Goal: Check status: Check status

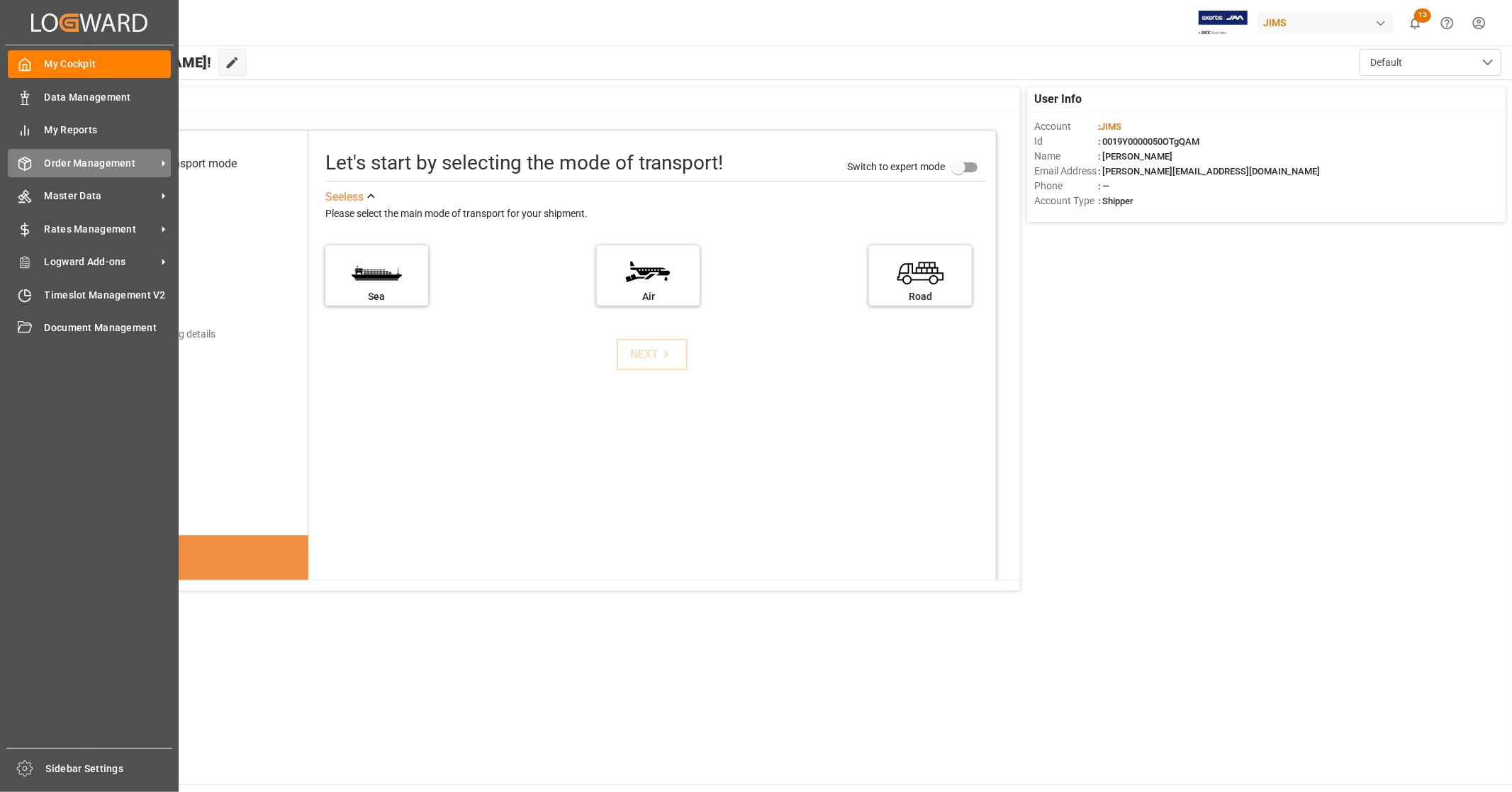
click at [96, 165] on span "Order Management" at bounding box center [101, 164] width 112 height 15
click at [133, 159] on span "Order Management" at bounding box center [101, 164] width 112 height 15
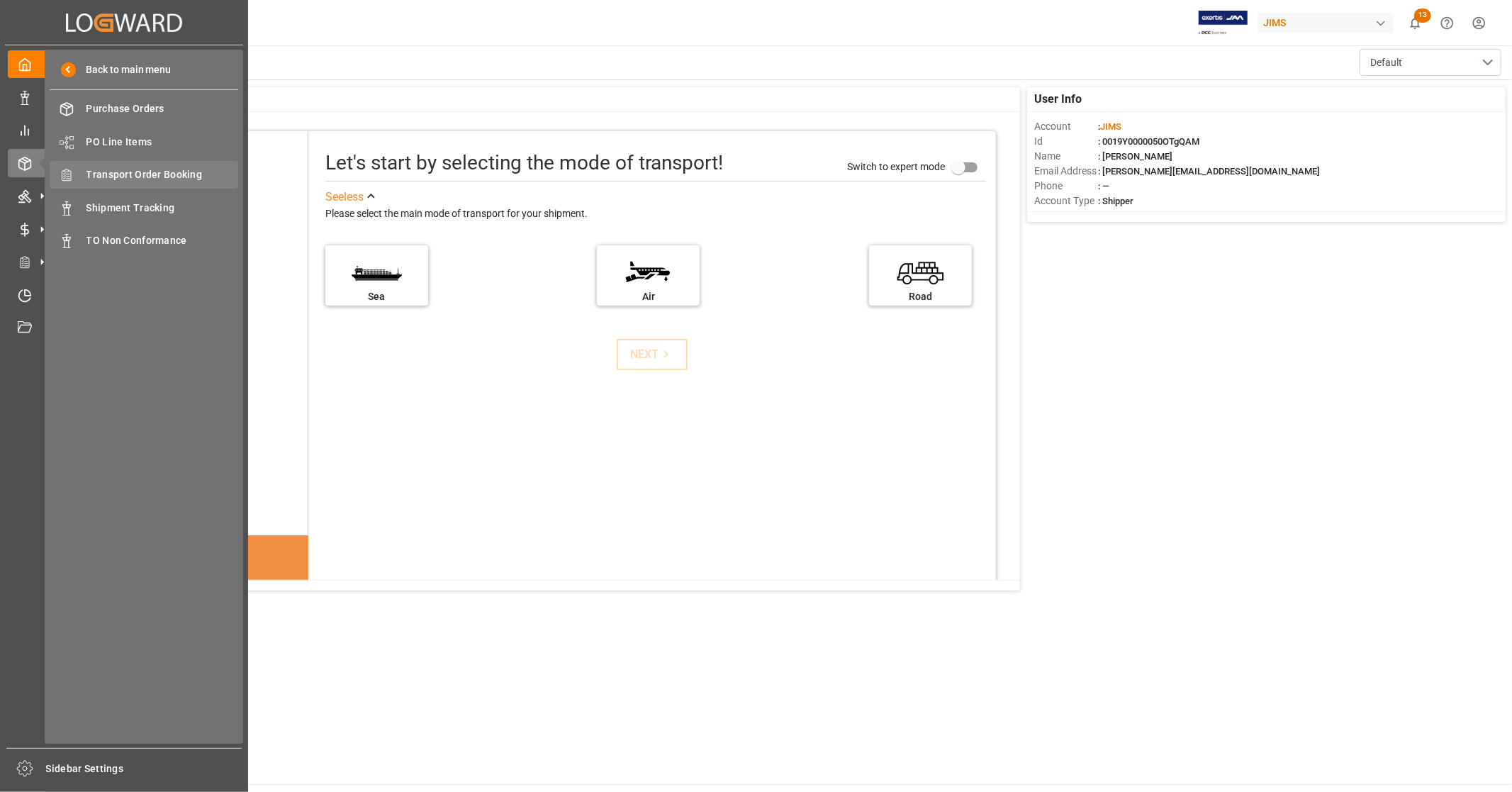
click at [191, 170] on span "Transport Order Booking" at bounding box center [162, 175] width 152 height 15
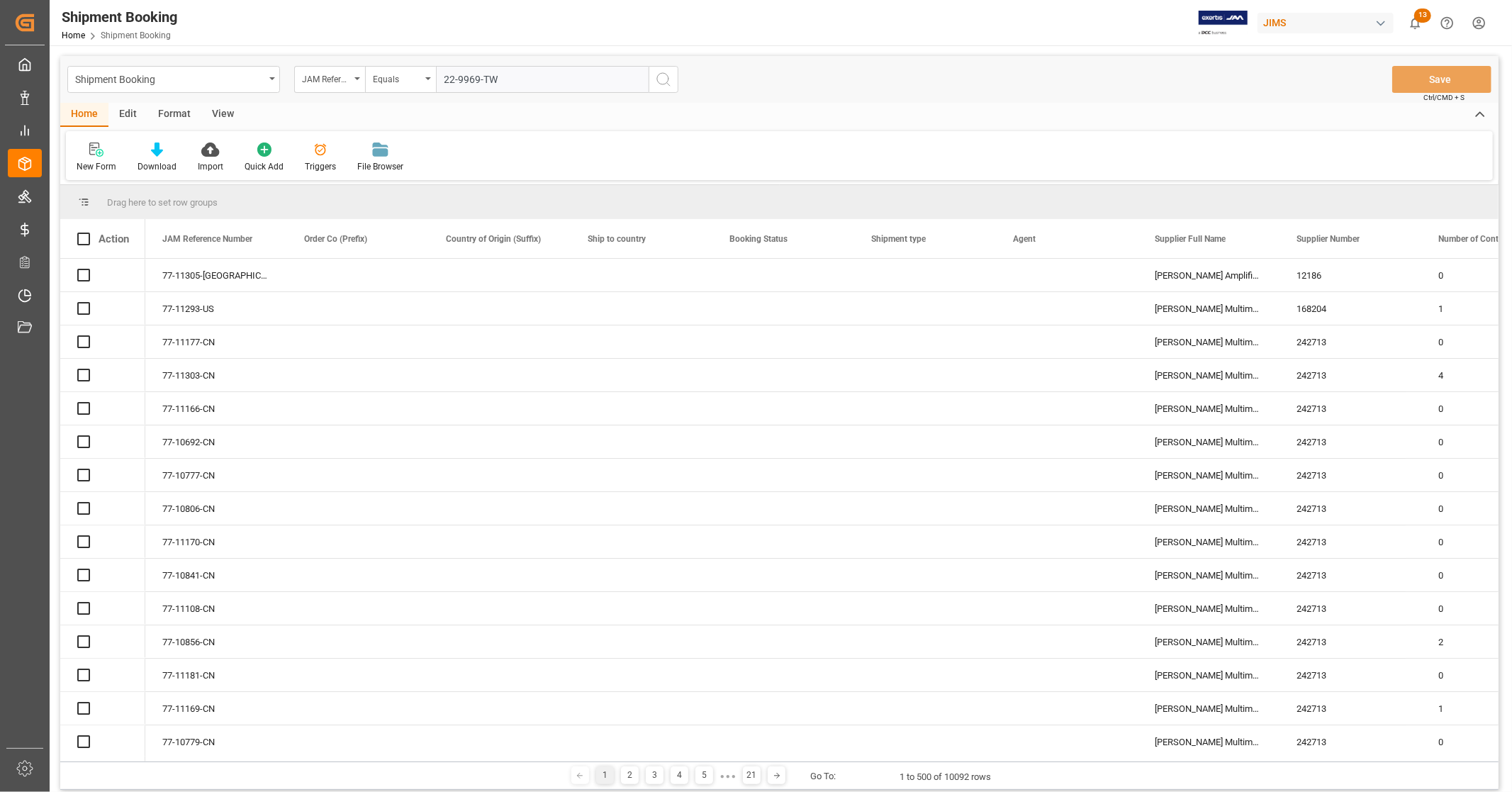
type input "22-9969-TW"
click at [670, 86] on icon "search button" at bounding box center [663, 79] width 17 height 17
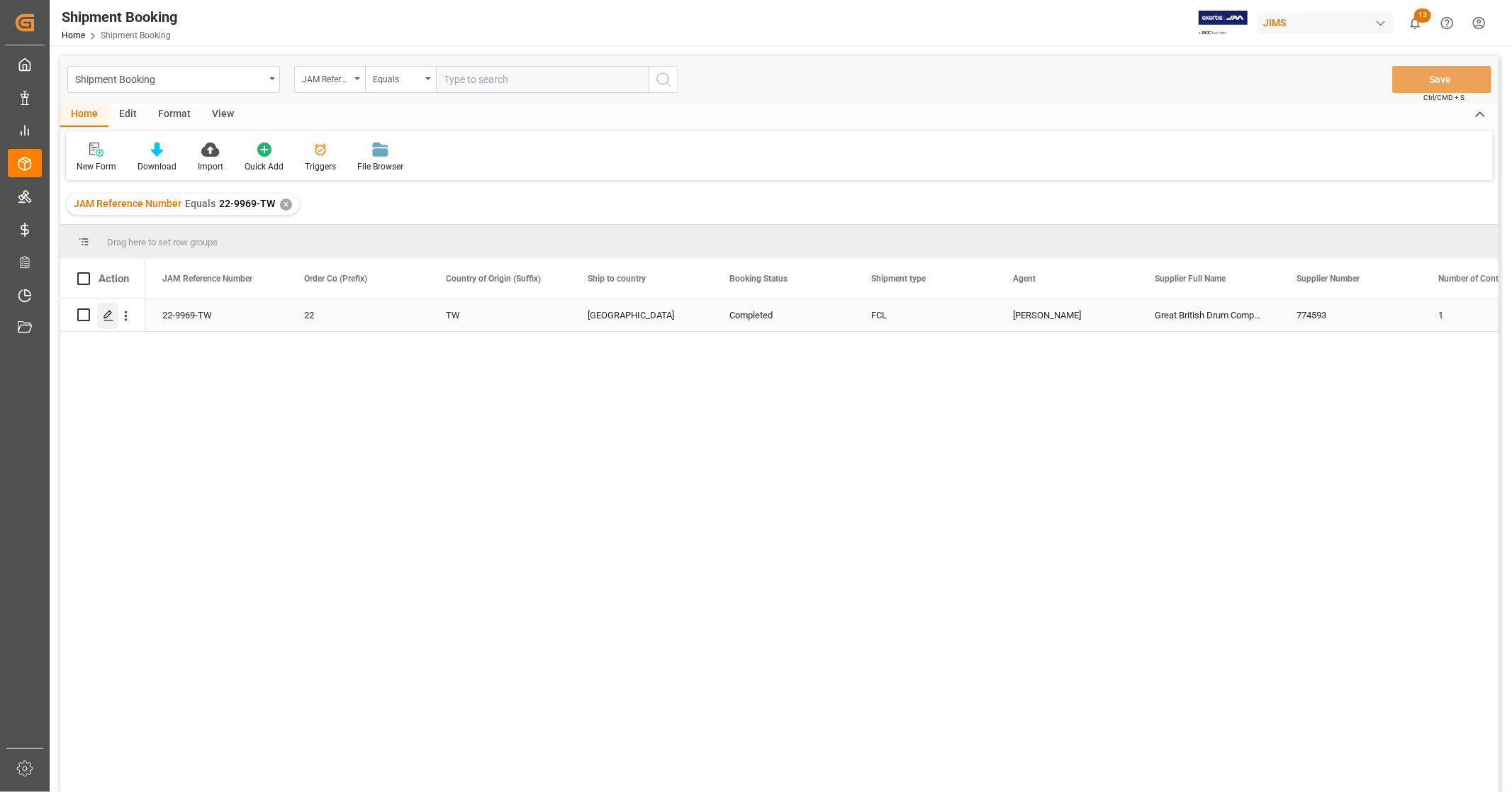
click at [103, 316] on icon "Press SPACE to select this row." at bounding box center [108, 315] width 11 height 11
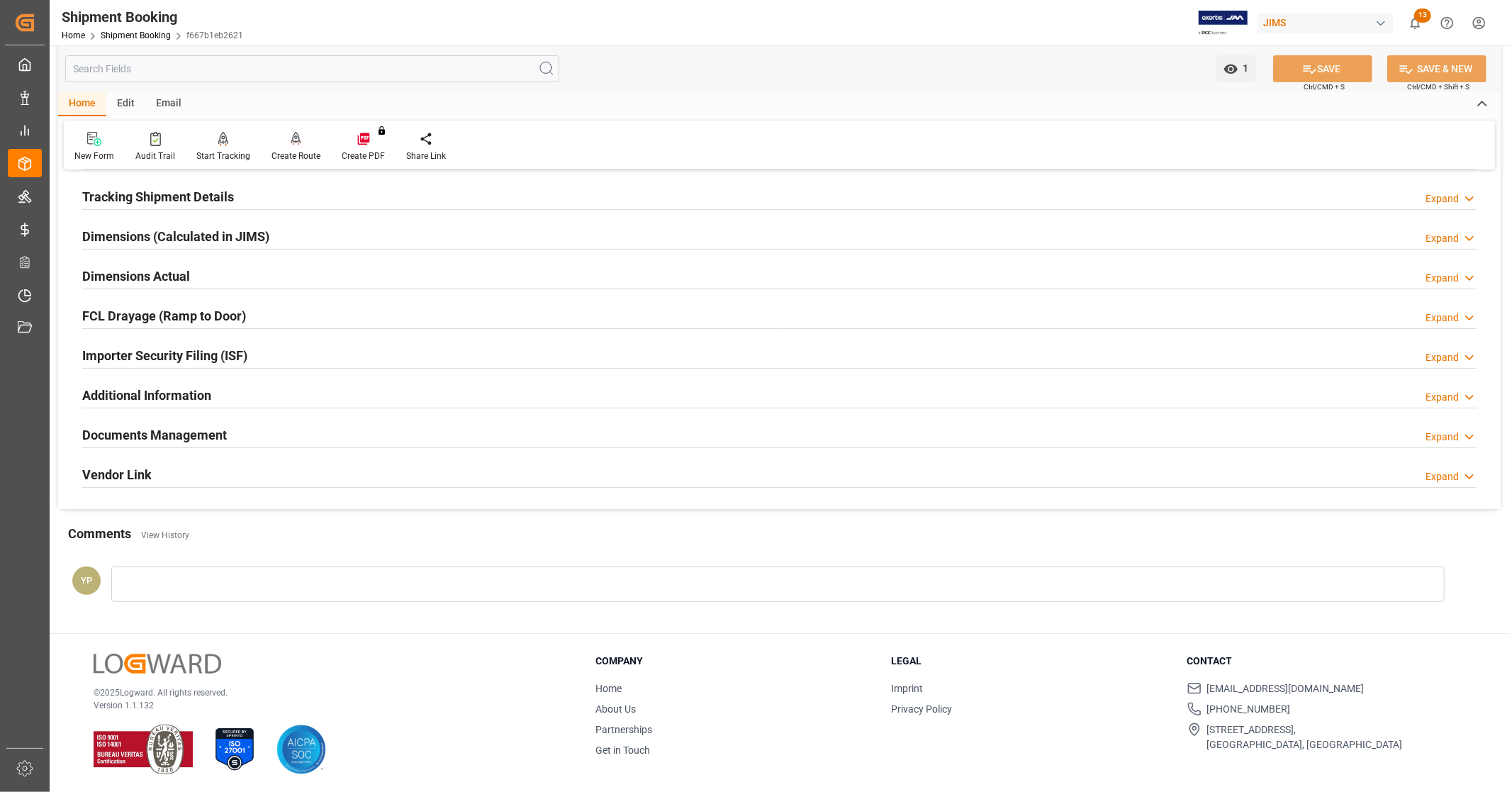
scroll to position [273, 0]
click at [210, 435] on h2 "Documents Management" at bounding box center [155, 432] width 145 height 19
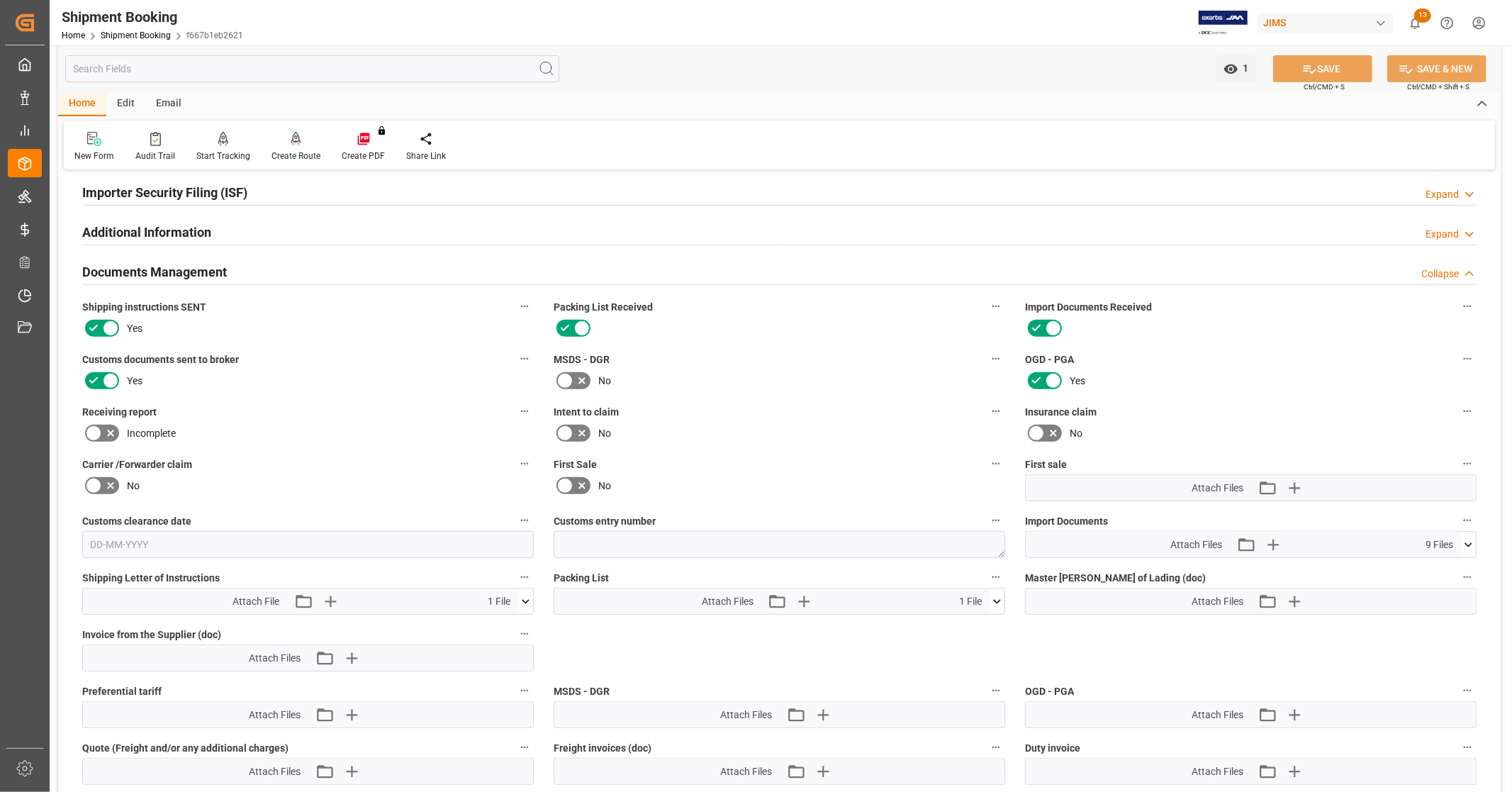
scroll to position [509, 0]
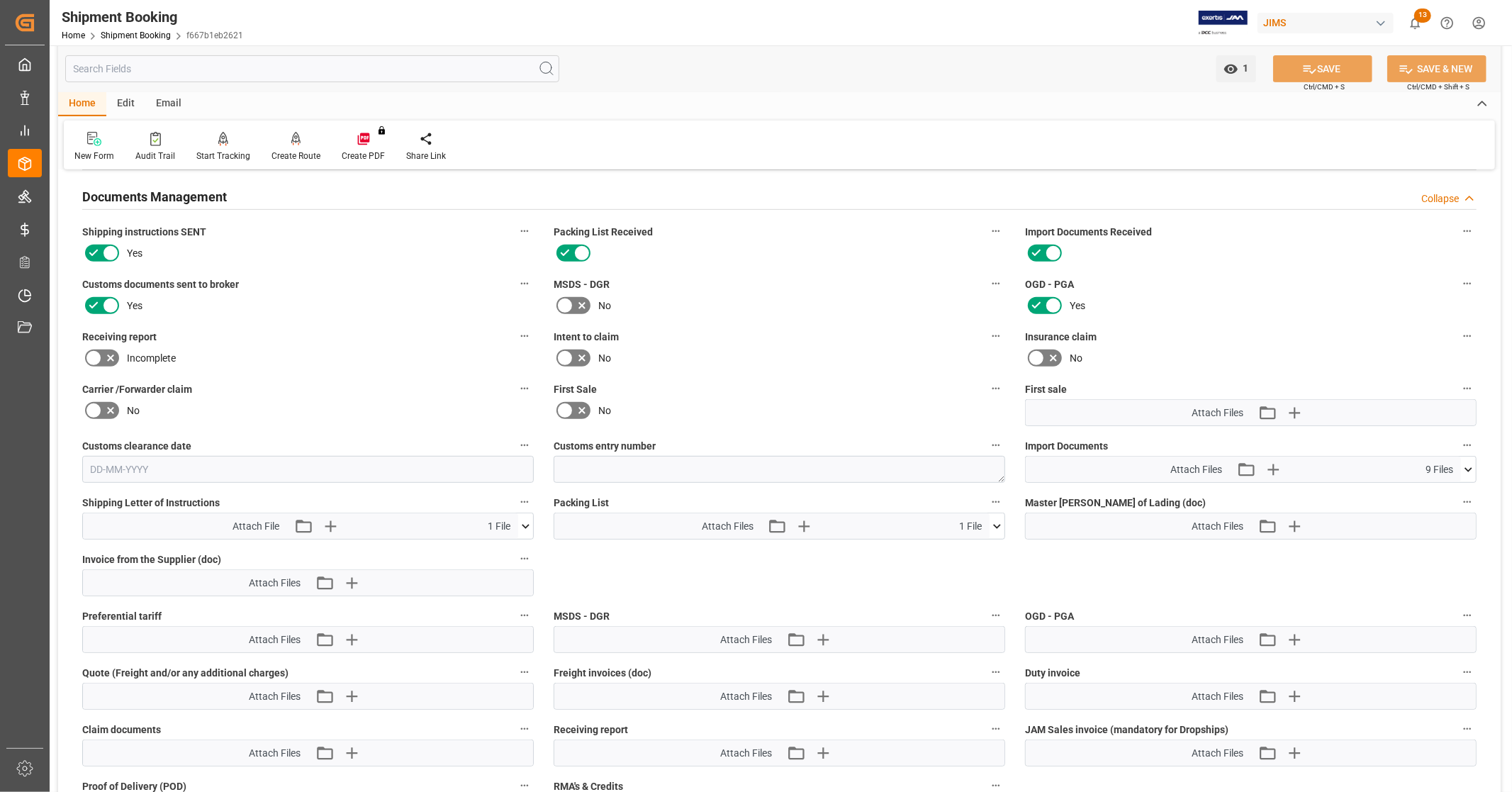
click at [1469, 467] on icon at bounding box center [1469, 470] width 8 height 5
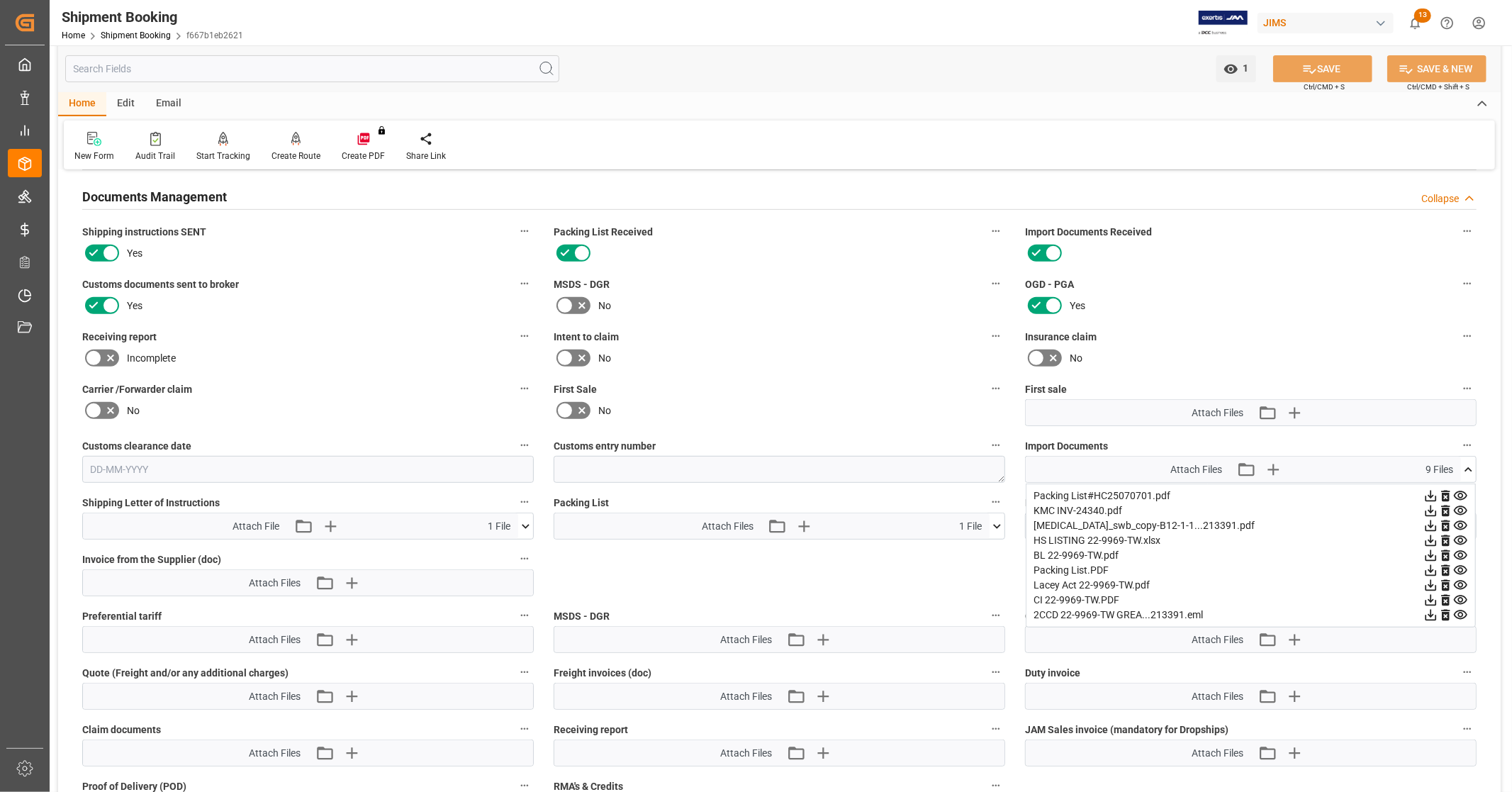
click at [1428, 597] on icon at bounding box center [1431, 600] width 15 height 15
click at [1432, 550] on icon at bounding box center [1431, 556] width 15 height 15
click at [1428, 537] on icon at bounding box center [1431, 540] width 15 height 15
click at [1429, 521] on icon at bounding box center [1431, 525] width 11 height 11
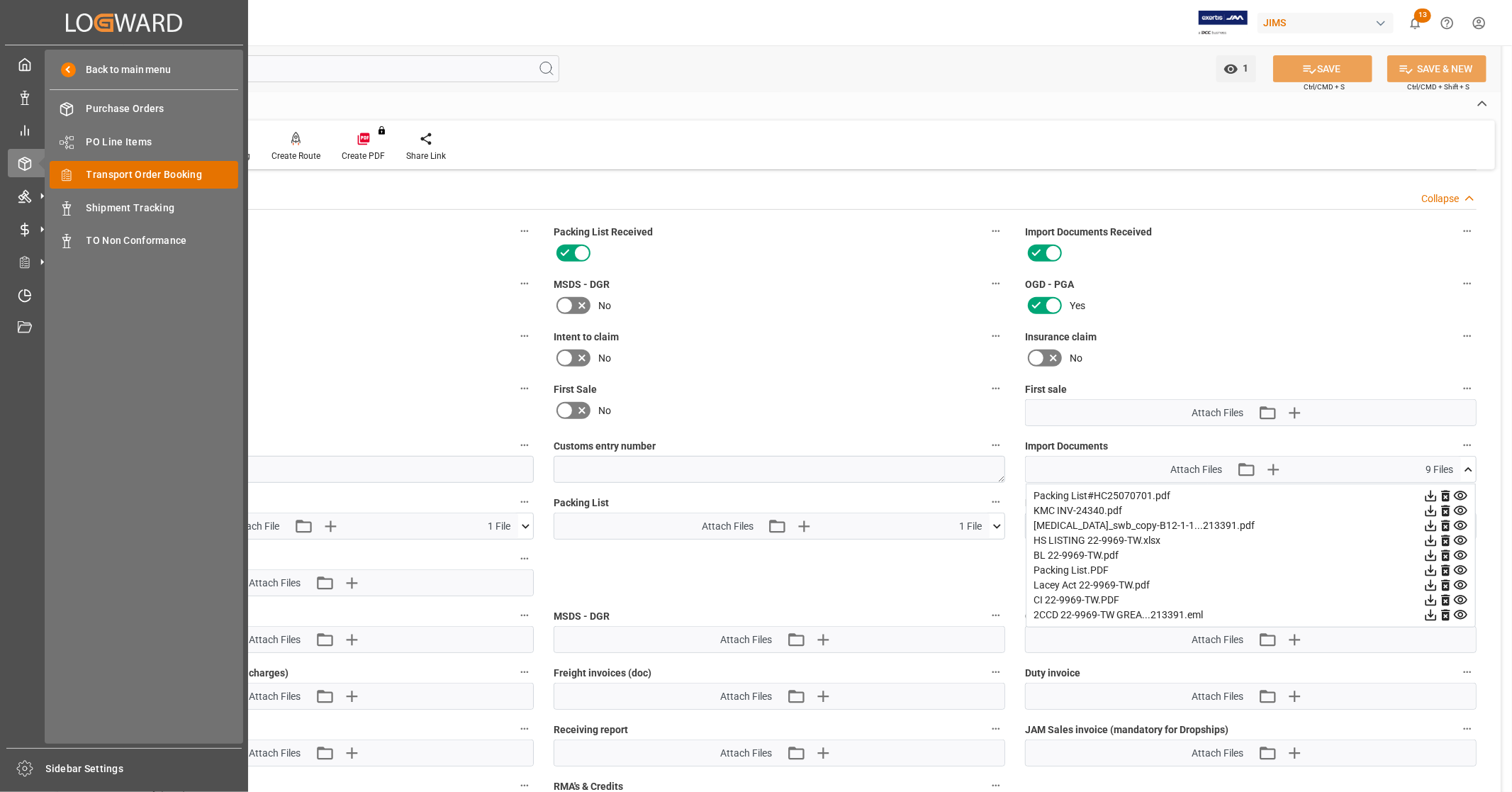
click at [193, 177] on span "Transport Order Booking" at bounding box center [162, 175] width 152 height 15
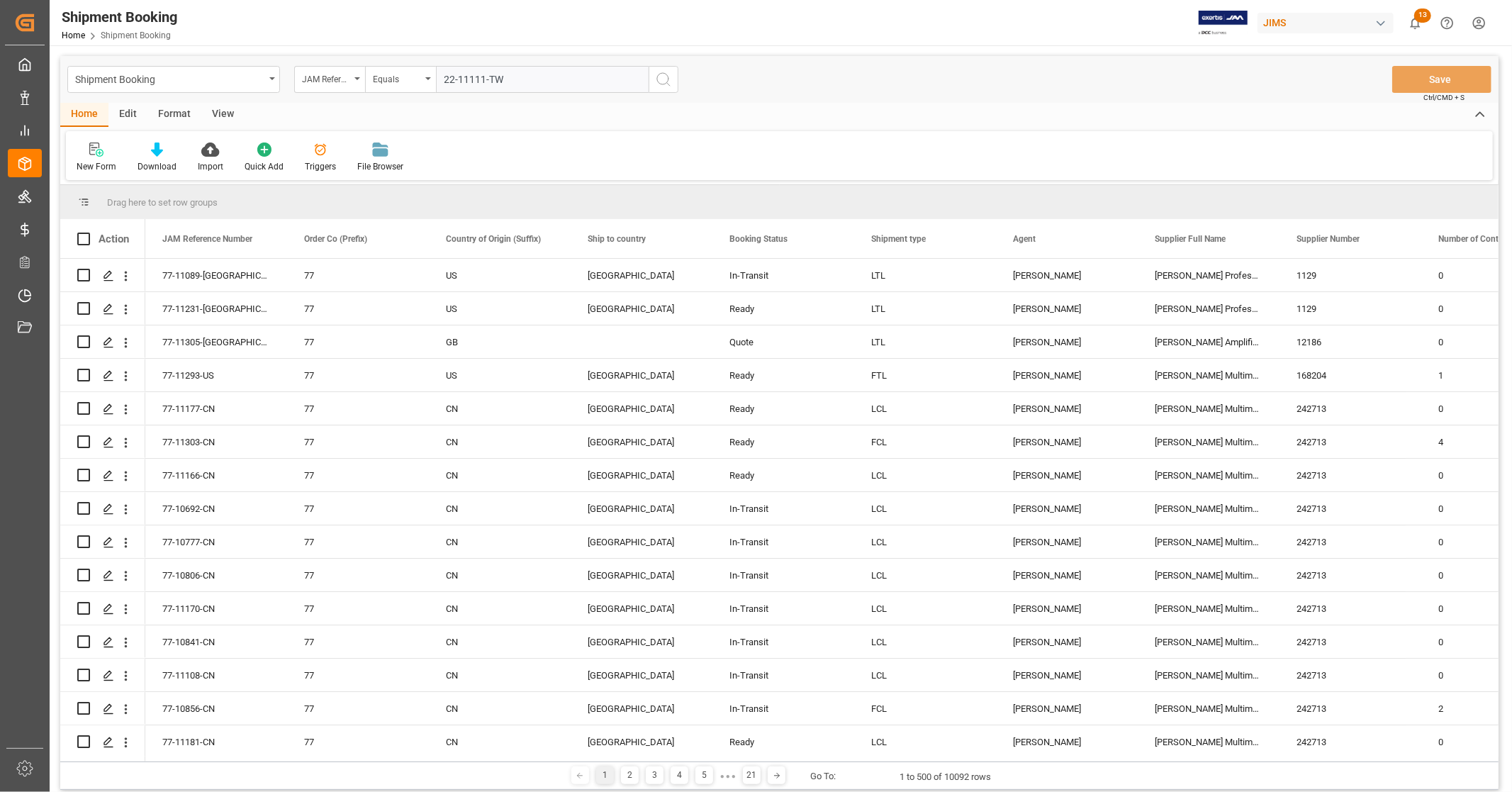
type input "22-11111-TW"
click at [663, 78] on icon "search button" at bounding box center [663, 79] width 17 height 17
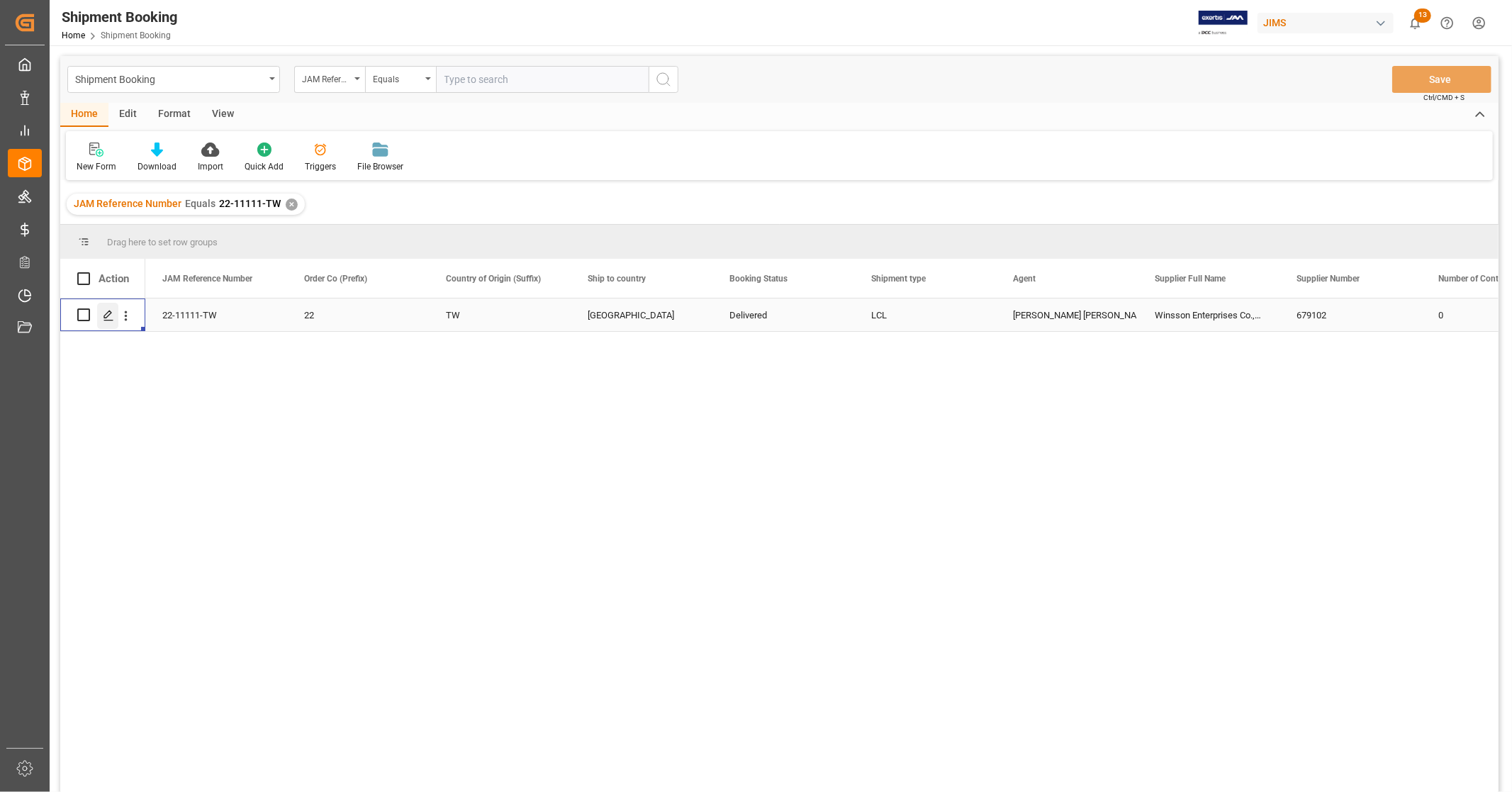
click at [104, 313] on icon "Press SPACE to select this row." at bounding box center [108, 315] width 11 height 11
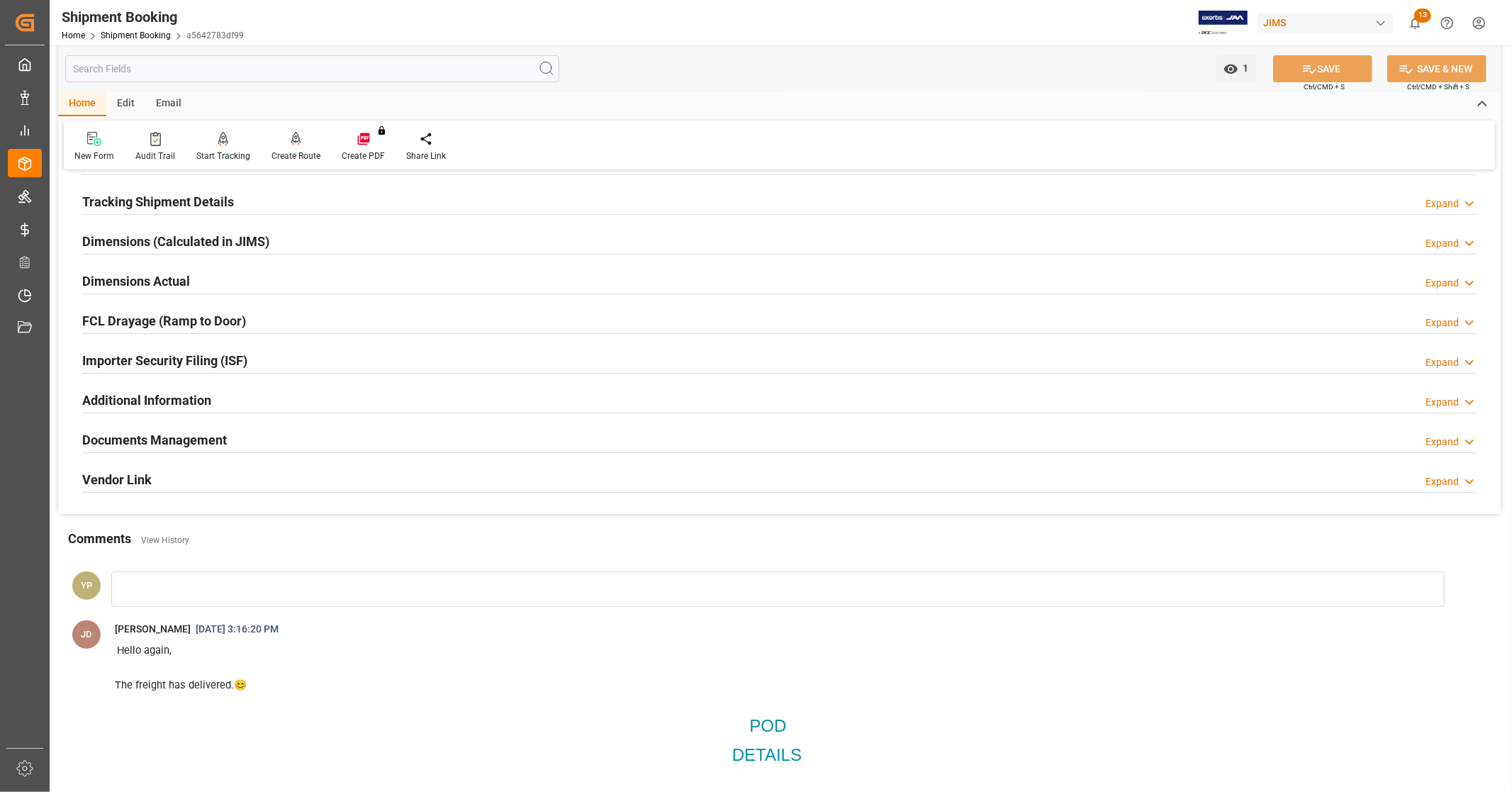
scroll to position [315, 0]
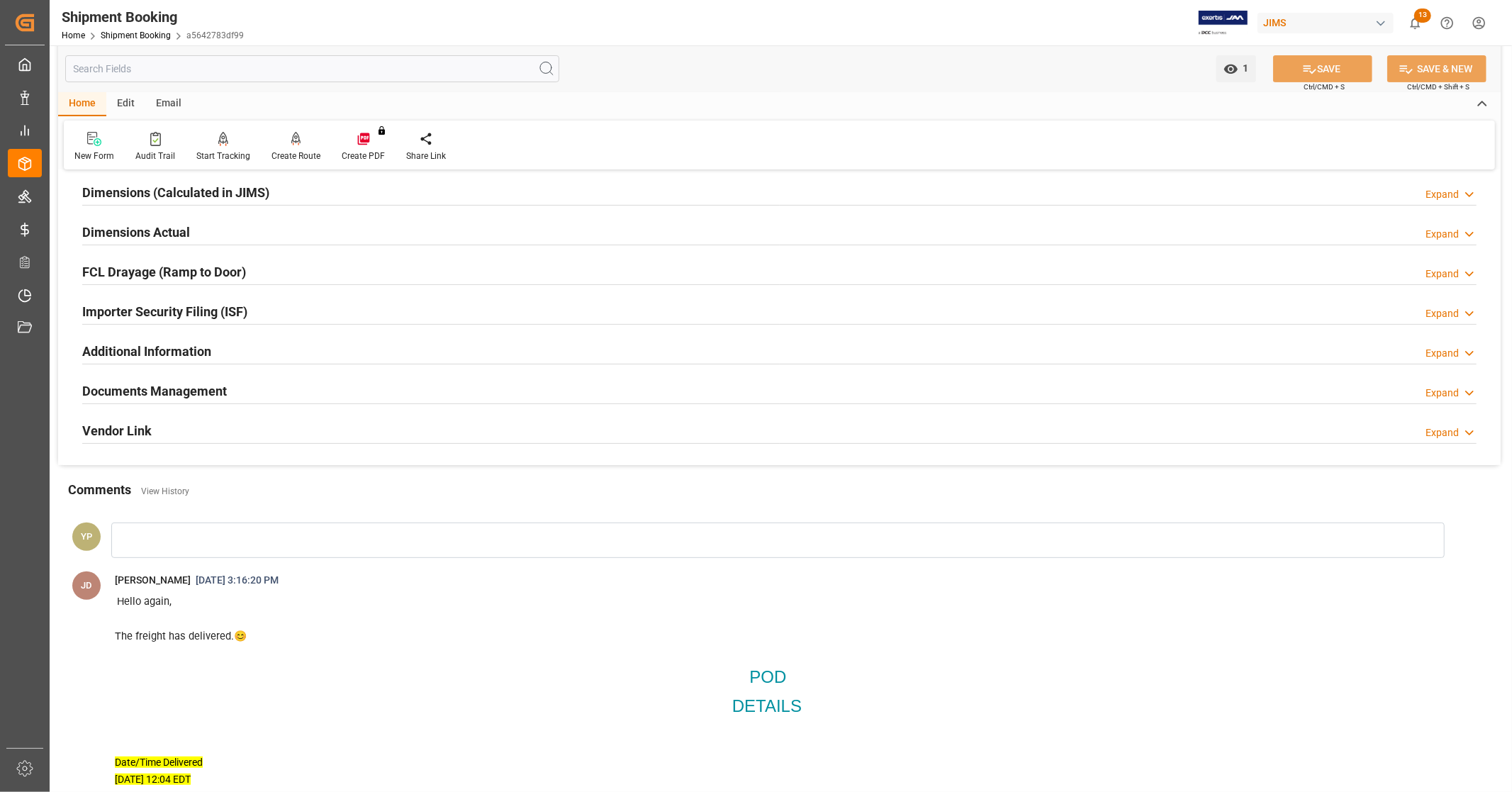
click at [253, 390] on div "Documents Management Expand" at bounding box center [779, 390] width 1395 height 27
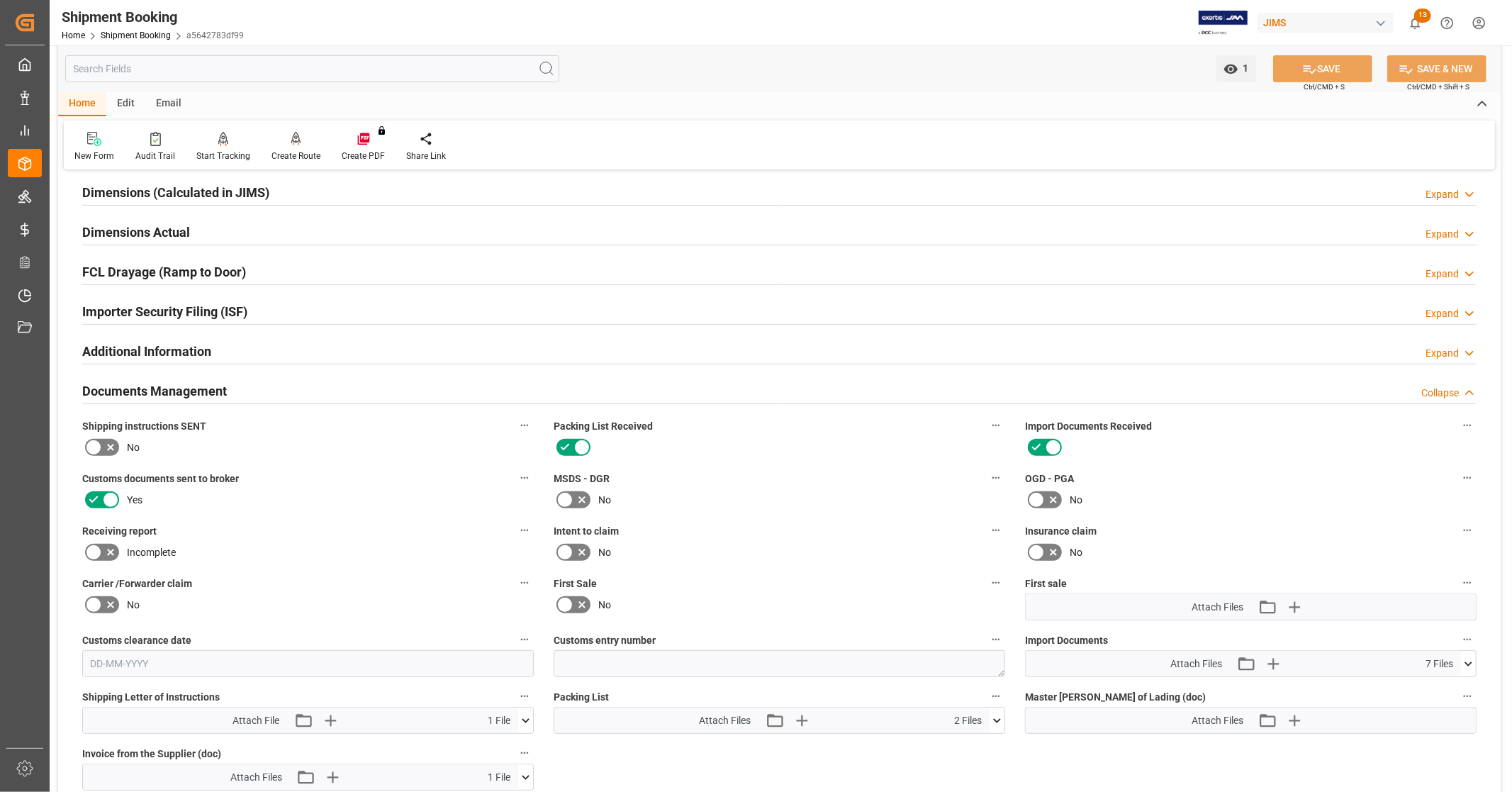
click at [253, 390] on div "Documents Management Collapse" at bounding box center [779, 390] width 1395 height 27
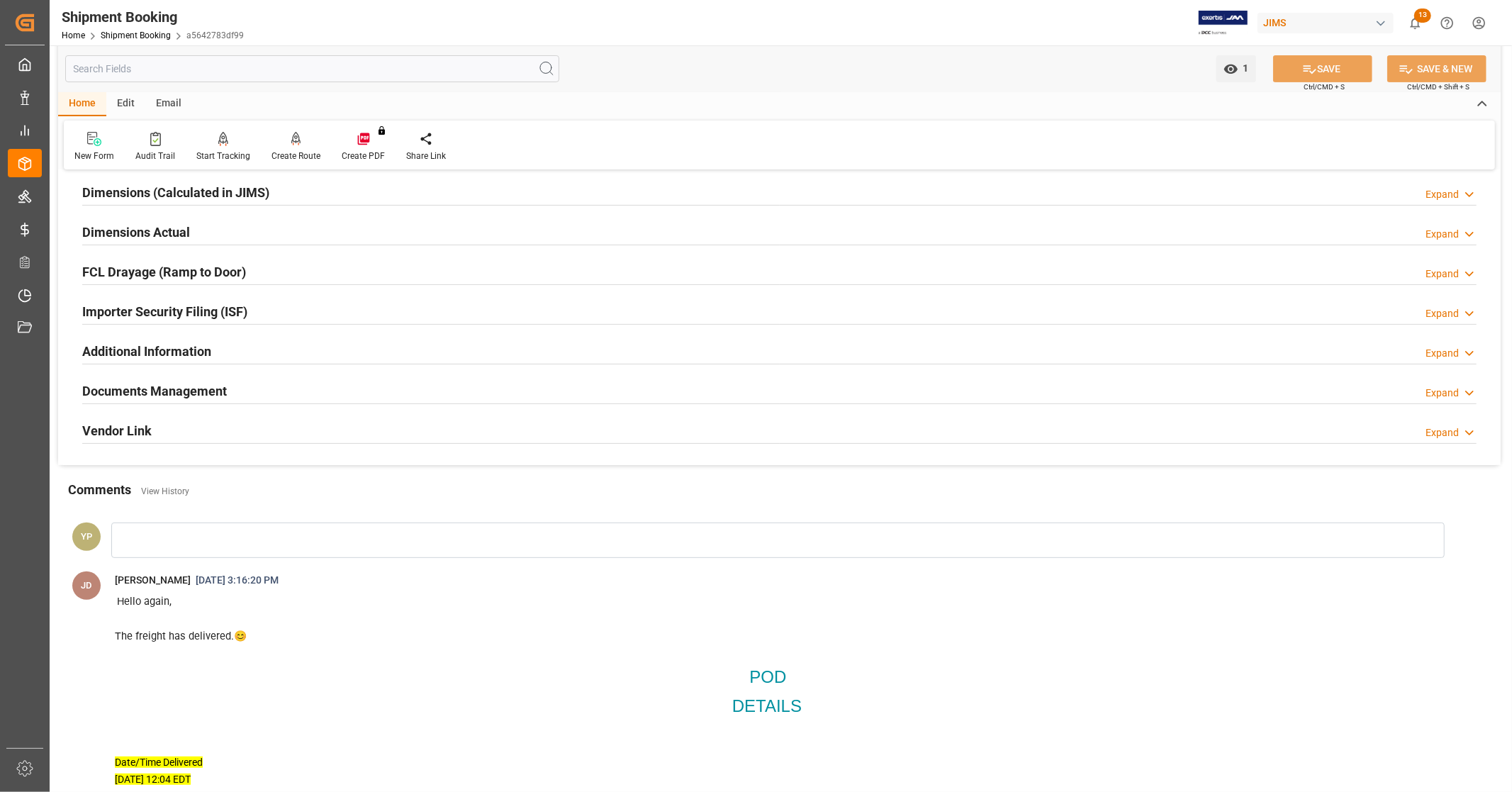
click at [253, 390] on div "Documents Management Expand" at bounding box center [779, 390] width 1395 height 27
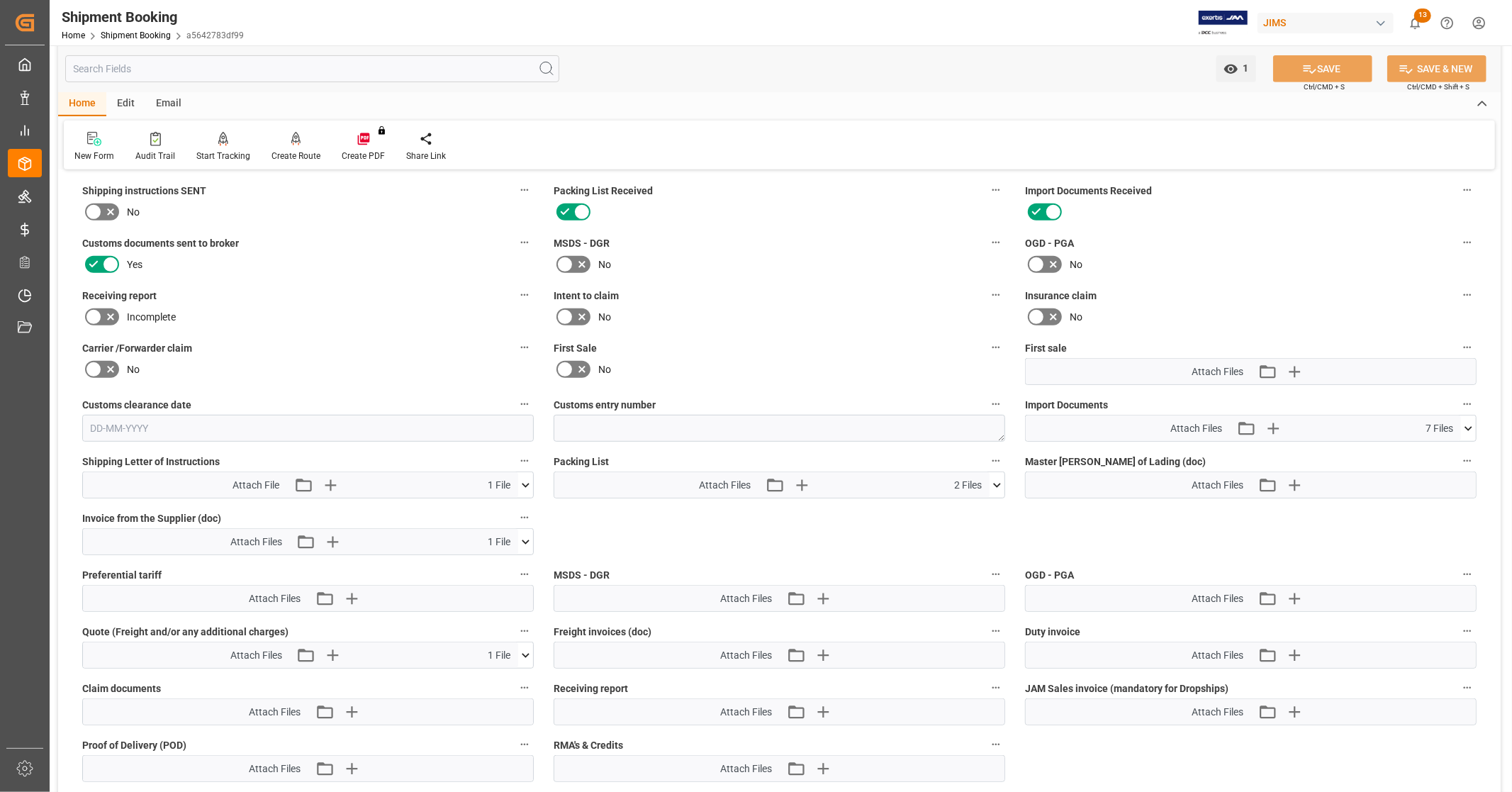
scroll to position [550, 0]
click at [1469, 426] on icon at bounding box center [1469, 428] width 15 height 15
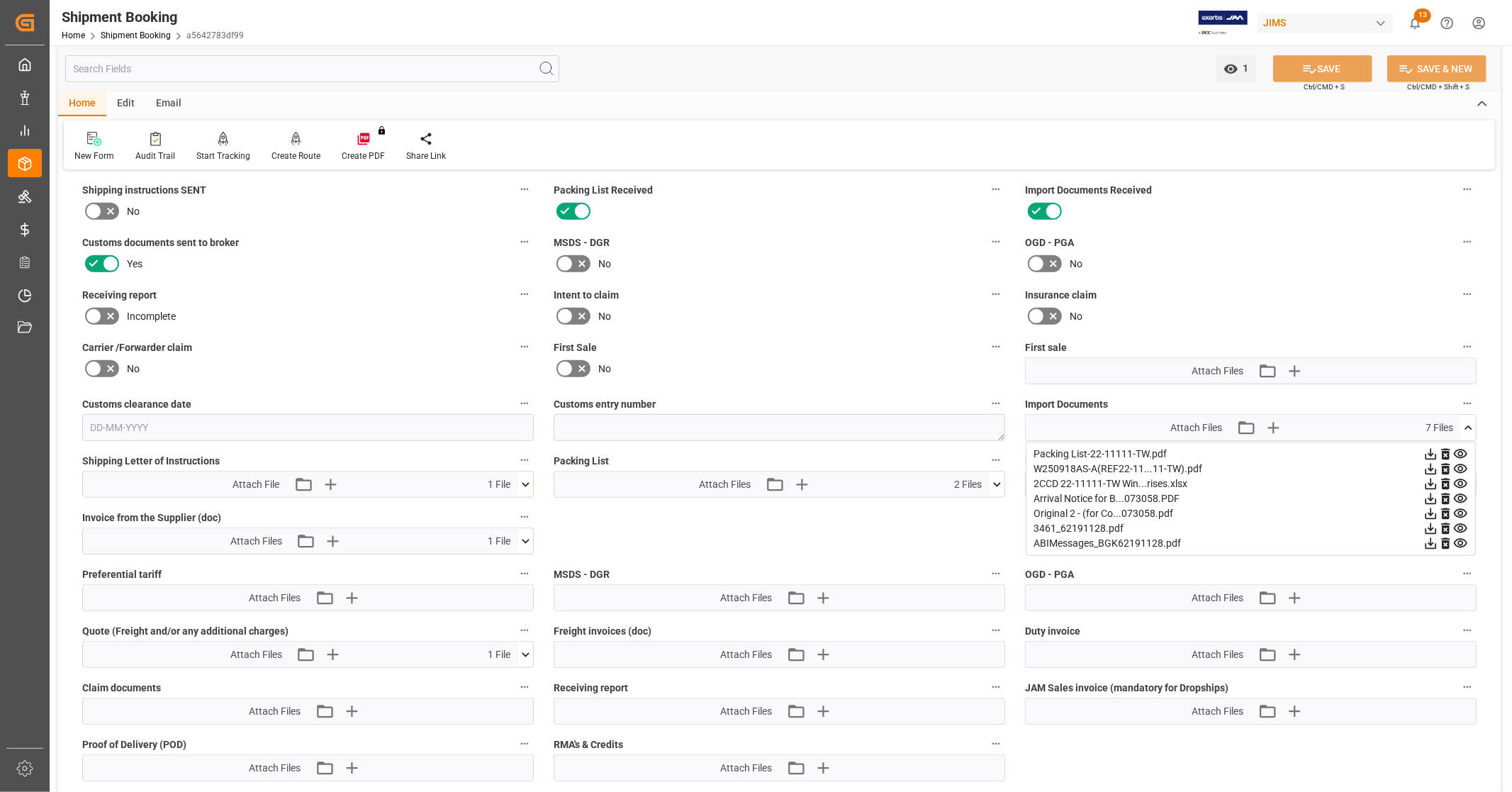
click at [1429, 526] on icon at bounding box center [1431, 528] width 11 height 11
click at [1429, 512] on icon at bounding box center [1431, 514] width 15 height 15
click at [1430, 482] on icon at bounding box center [1431, 484] width 11 height 11
click at [1430, 466] on icon at bounding box center [1431, 469] width 11 height 11
click at [1472, 421] on icon at bounding box center [1469, 428] width 15 height 15
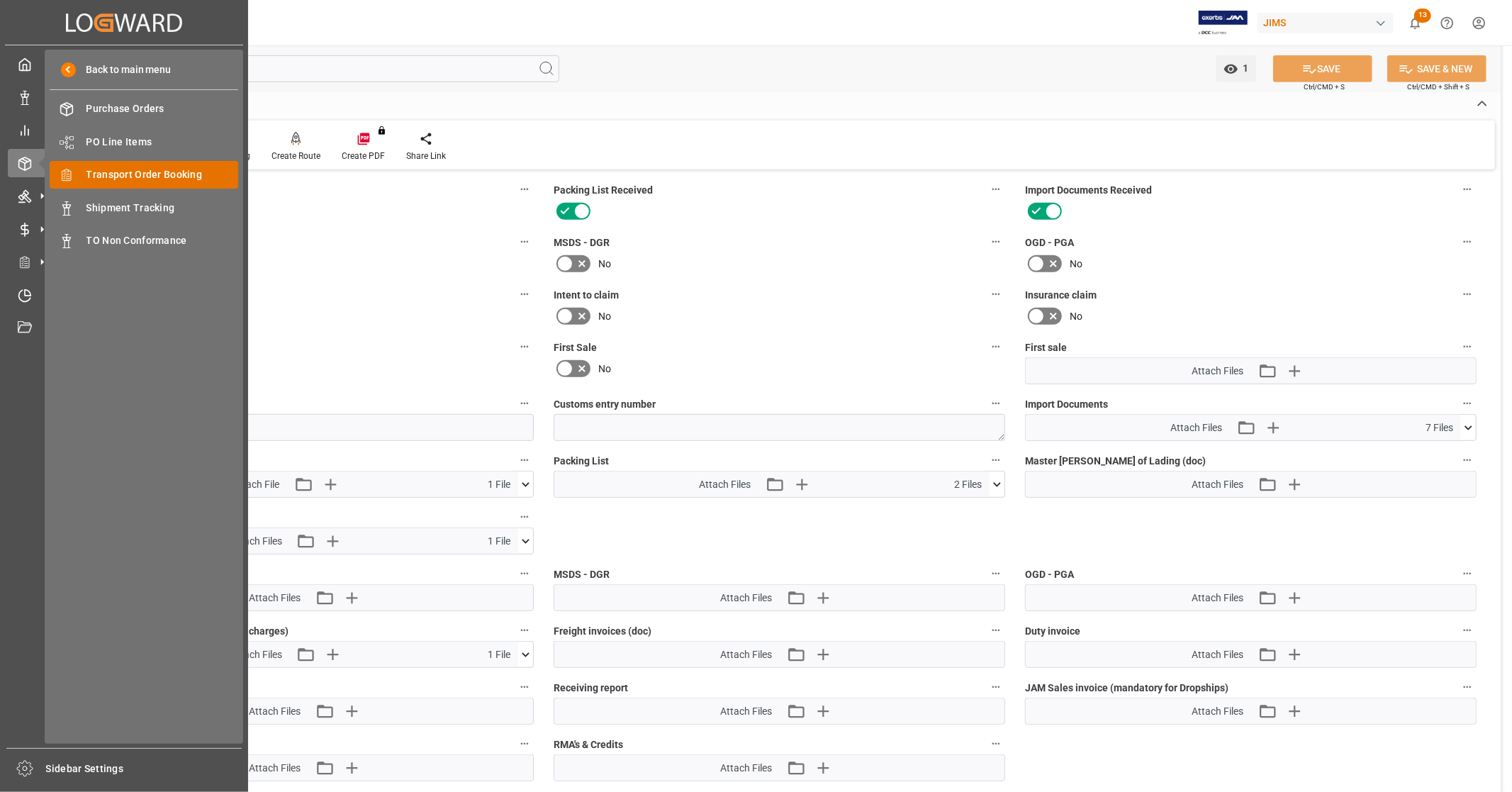
click at [145, 178] on span "Transport Order Booking" at bounding box center [162, 175] width 152 height 15
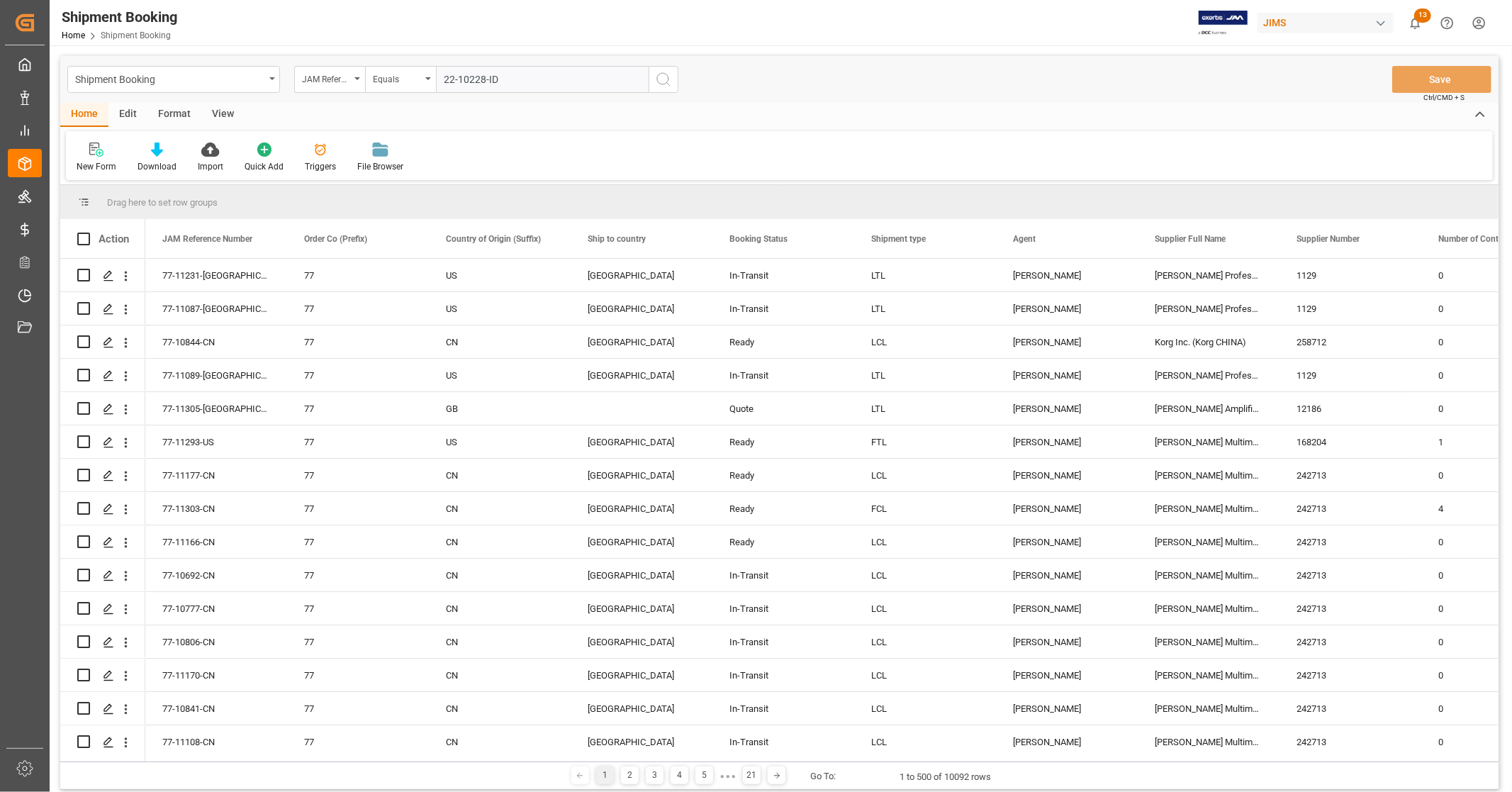
type input "22-10228-ID"
click at [660, 80] on icon "search button" at bounding box center [663, 79] width 17 height 17
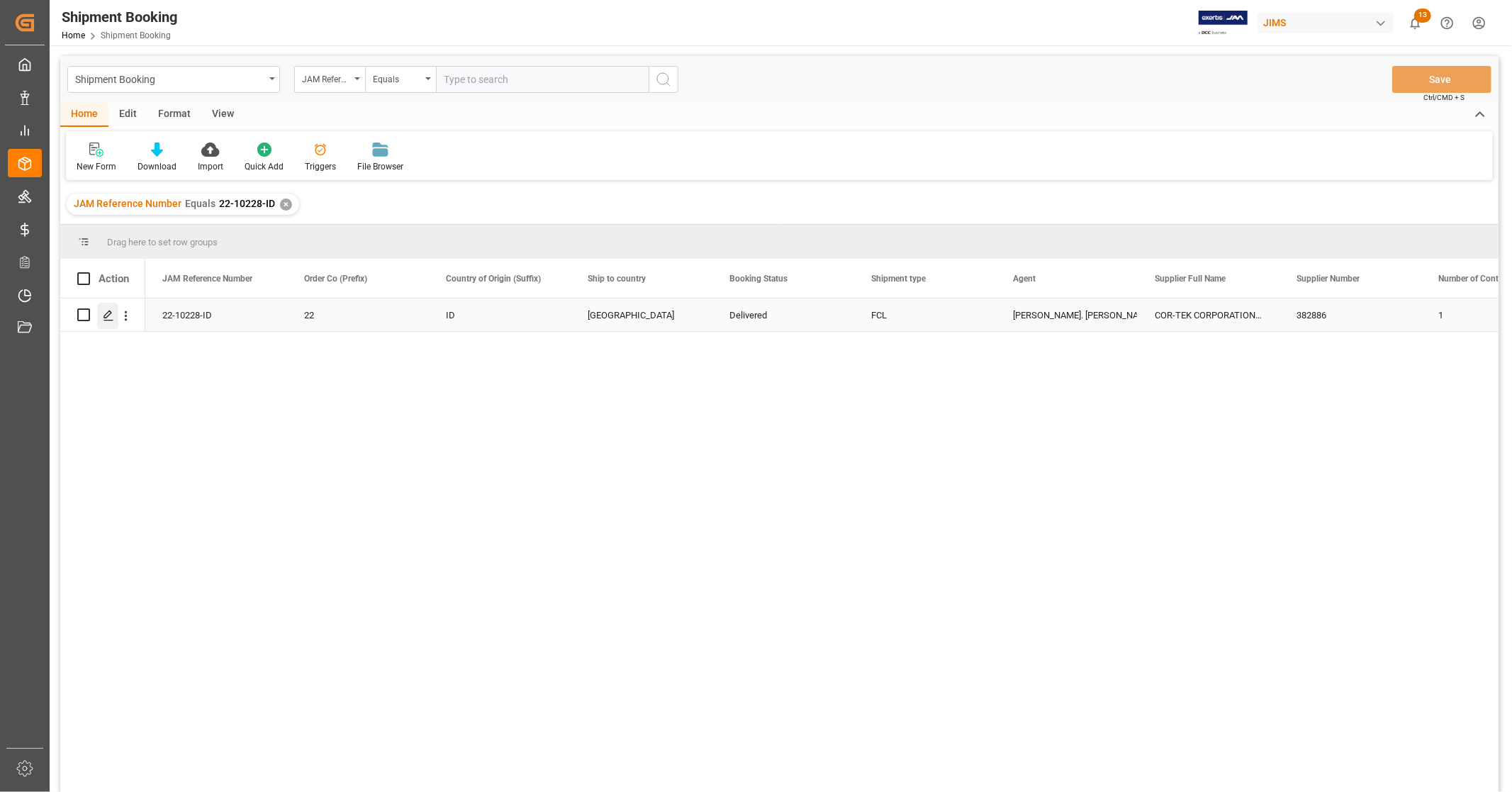
click at [103, 313] on icon "Press SPACE to select this row." at bounding box center [108, 315] width 11 height 11
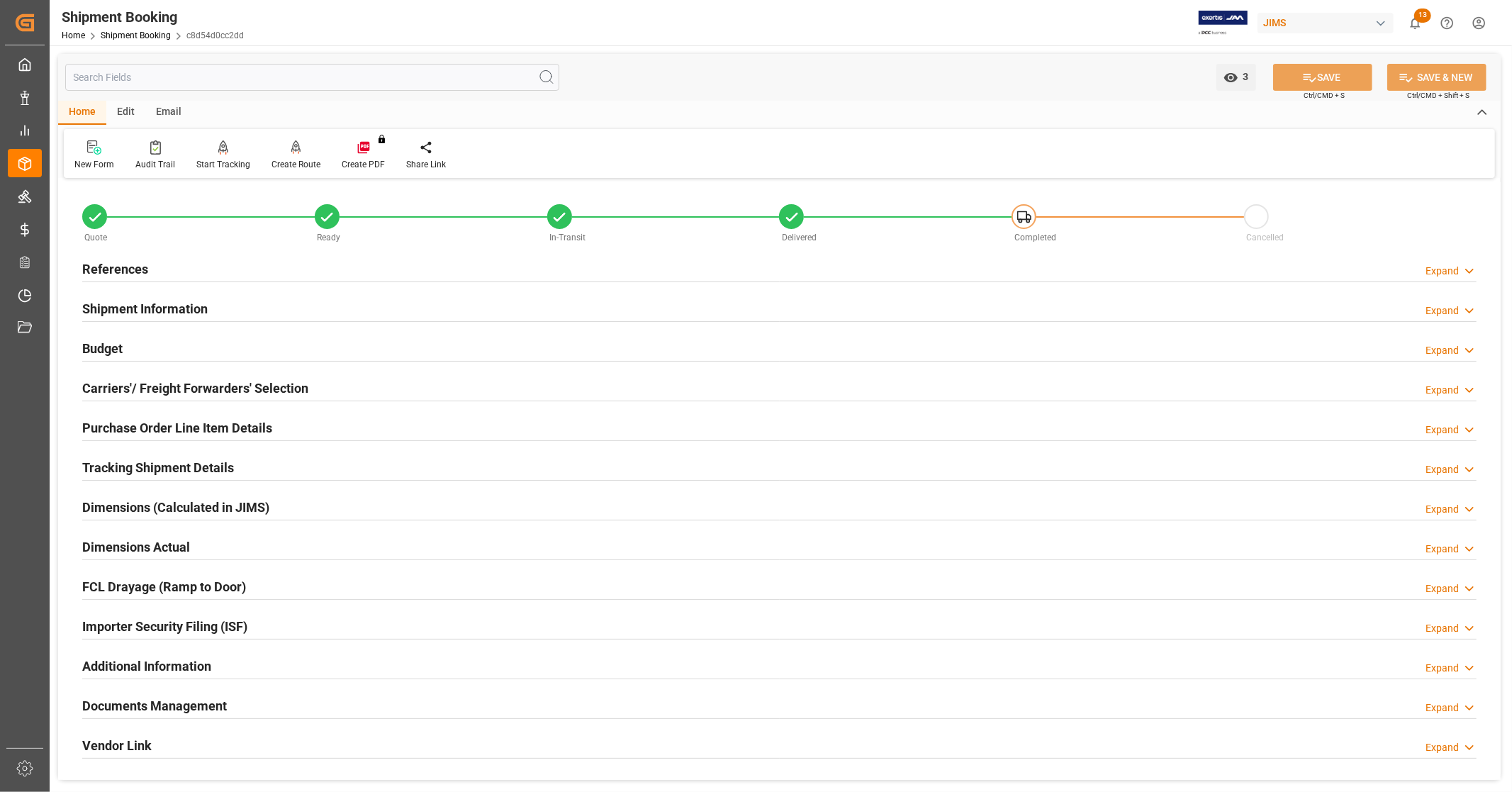
click at [228, 702] on div "Documents Management Expand" at bounding box center [779, 704] width 1395 height 27
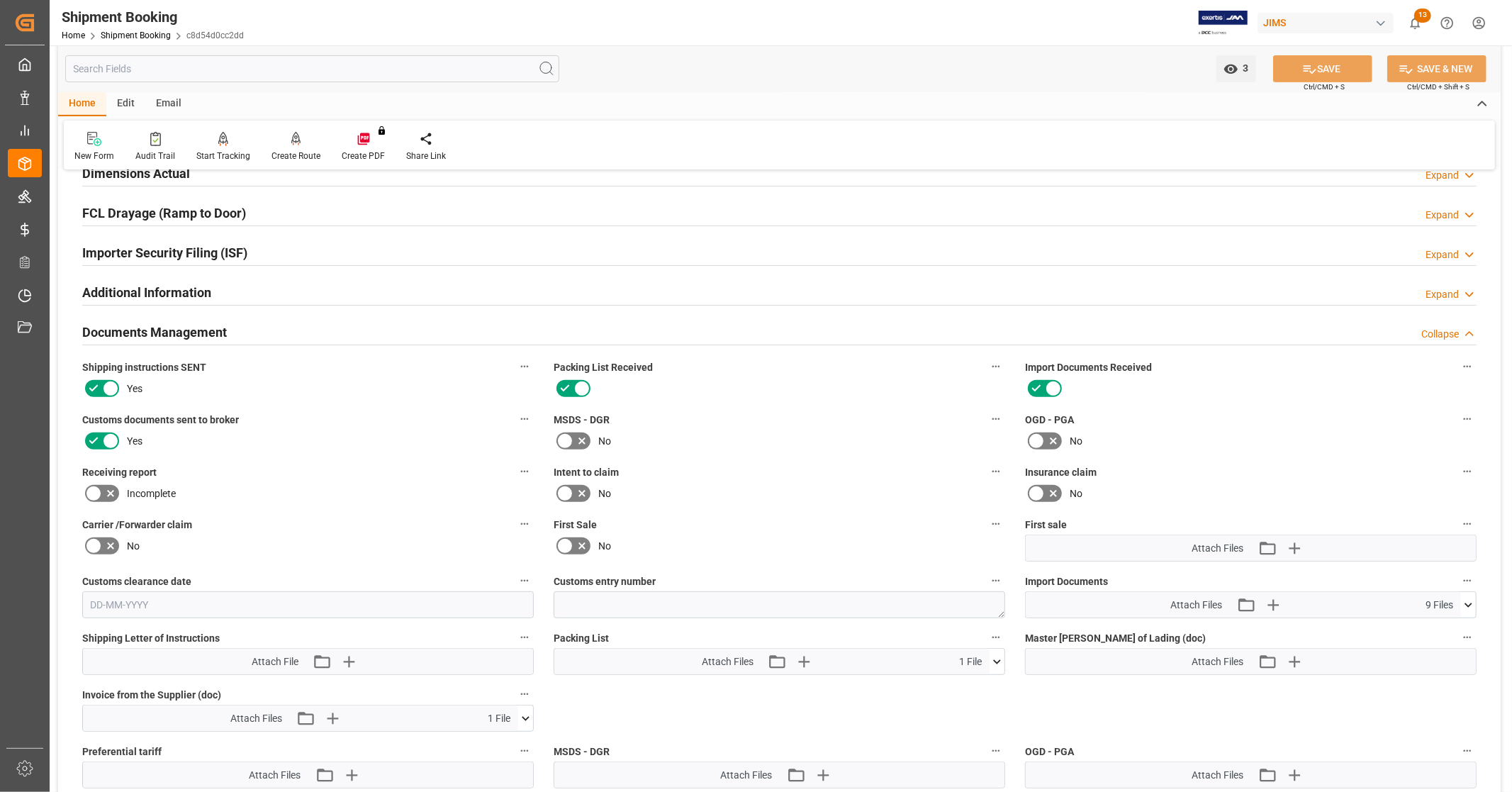
scroll to position [393, 0]
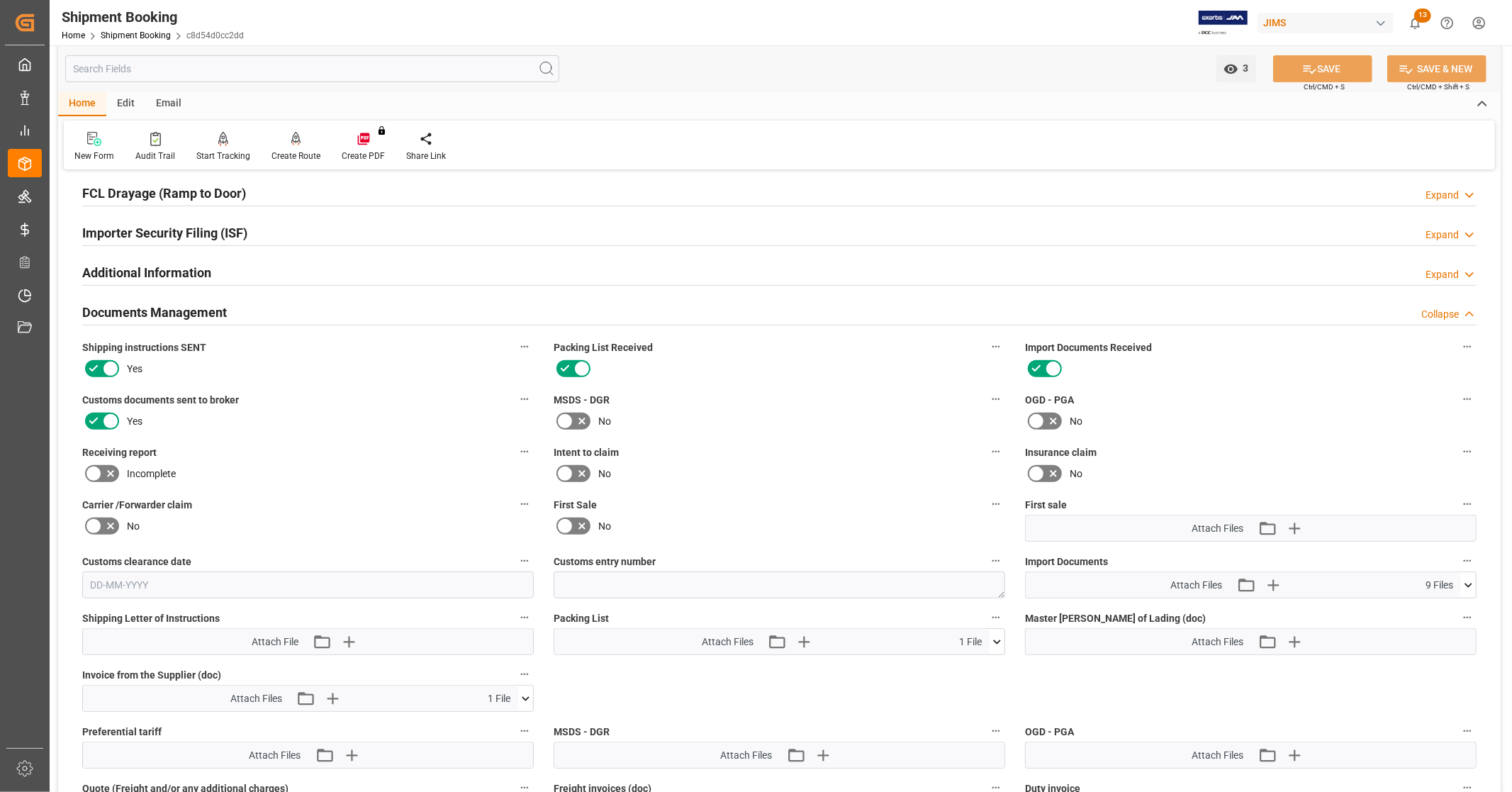
click at [1465, 581] on icon at bounding box center [1469, 585] width 15 height 15
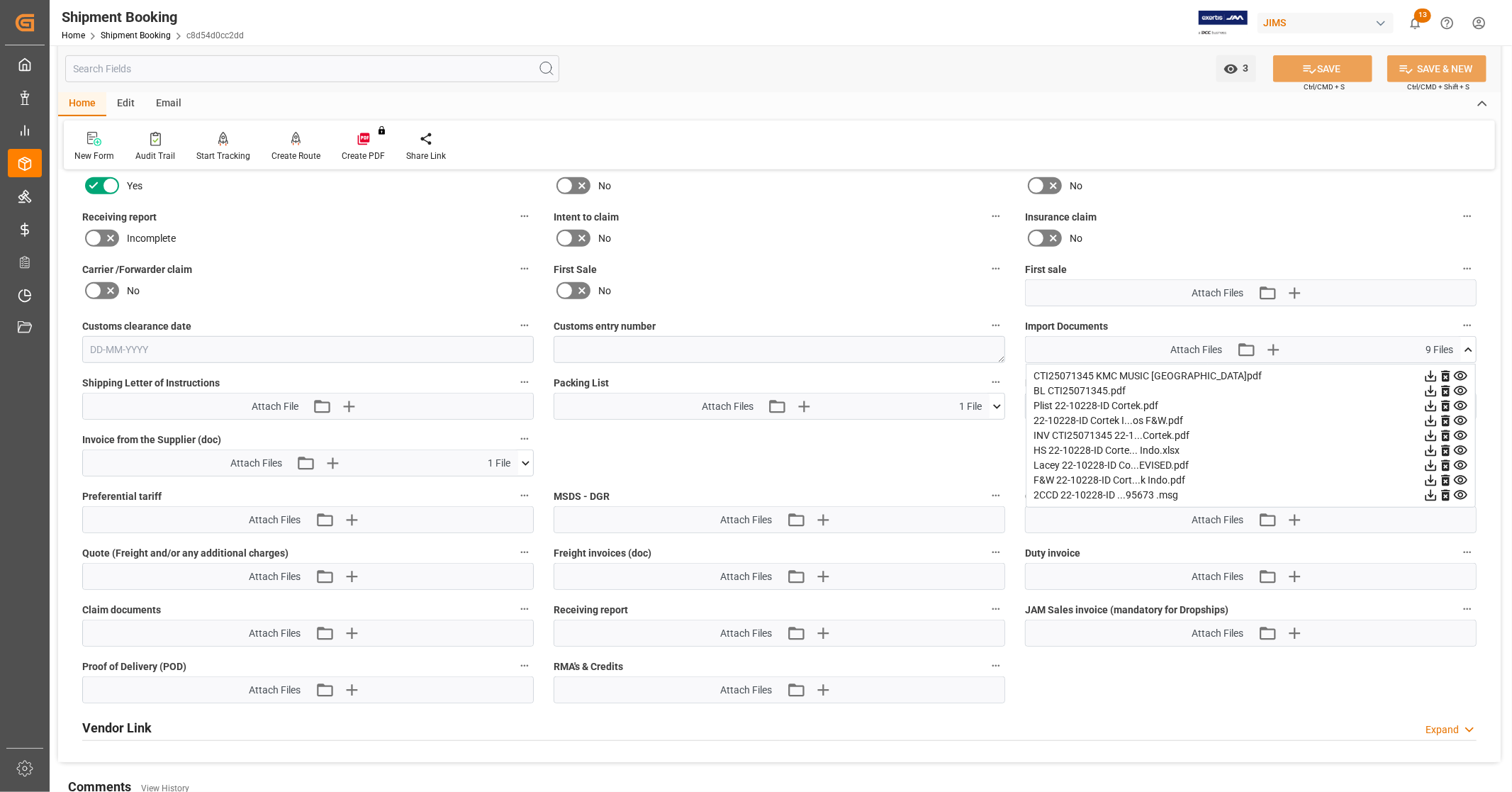
scroll to position [630, 0]
click at [1432, 447] on icon at bounding box center [1431, 450] width 11 height 11
click at [1429, 429] on icon at bounding box center [1431, 435] width 15 height 15
click at [1427, 386] on icon at bounding box center [1431, 390] width 11 height 11
click at [1429, 372] on icon at bounding box center [1431, 375] width 11 height 11
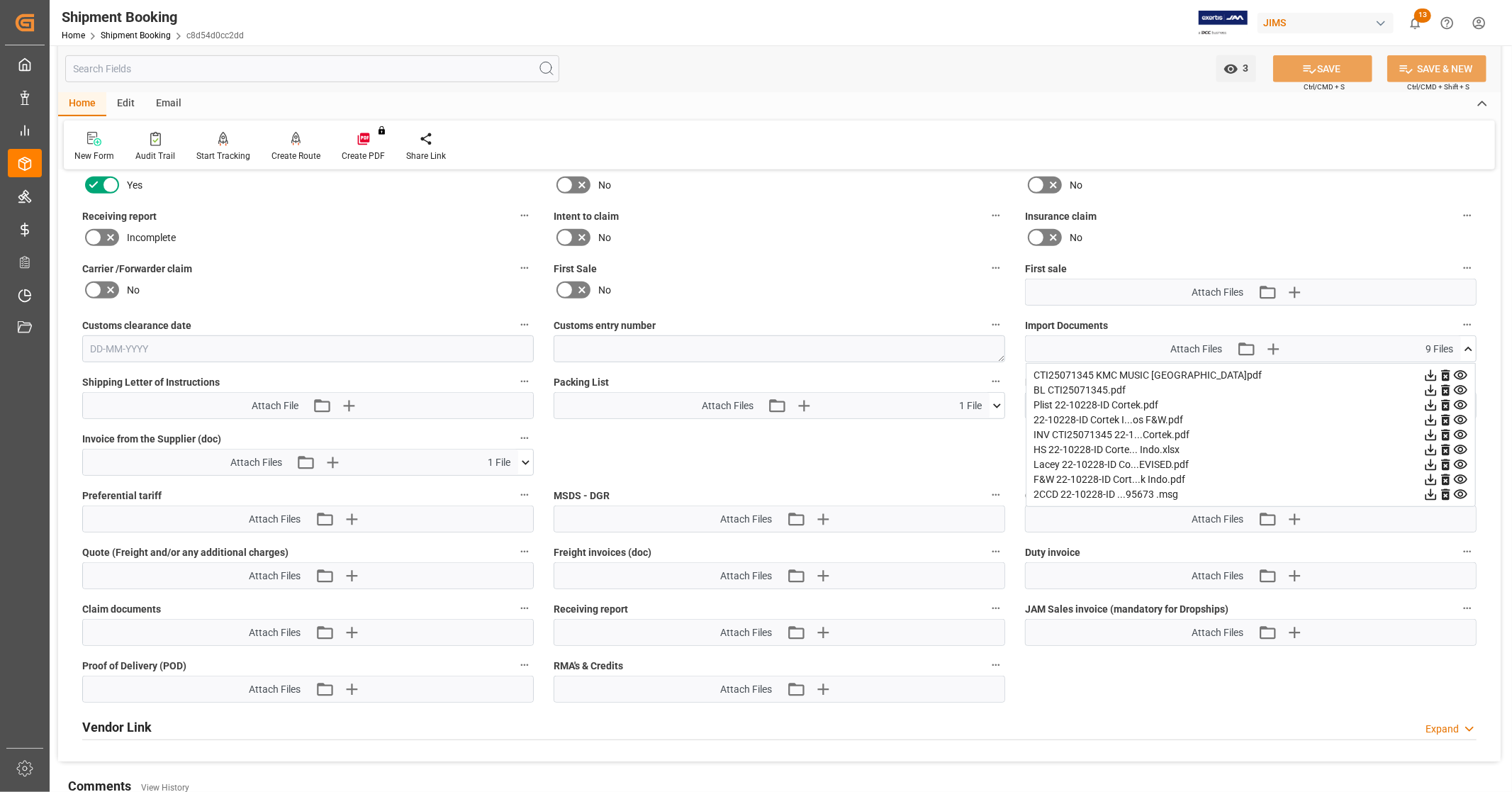
click at [1468, 346] on icon at bounding box center [1469, 349] width 15 height 15
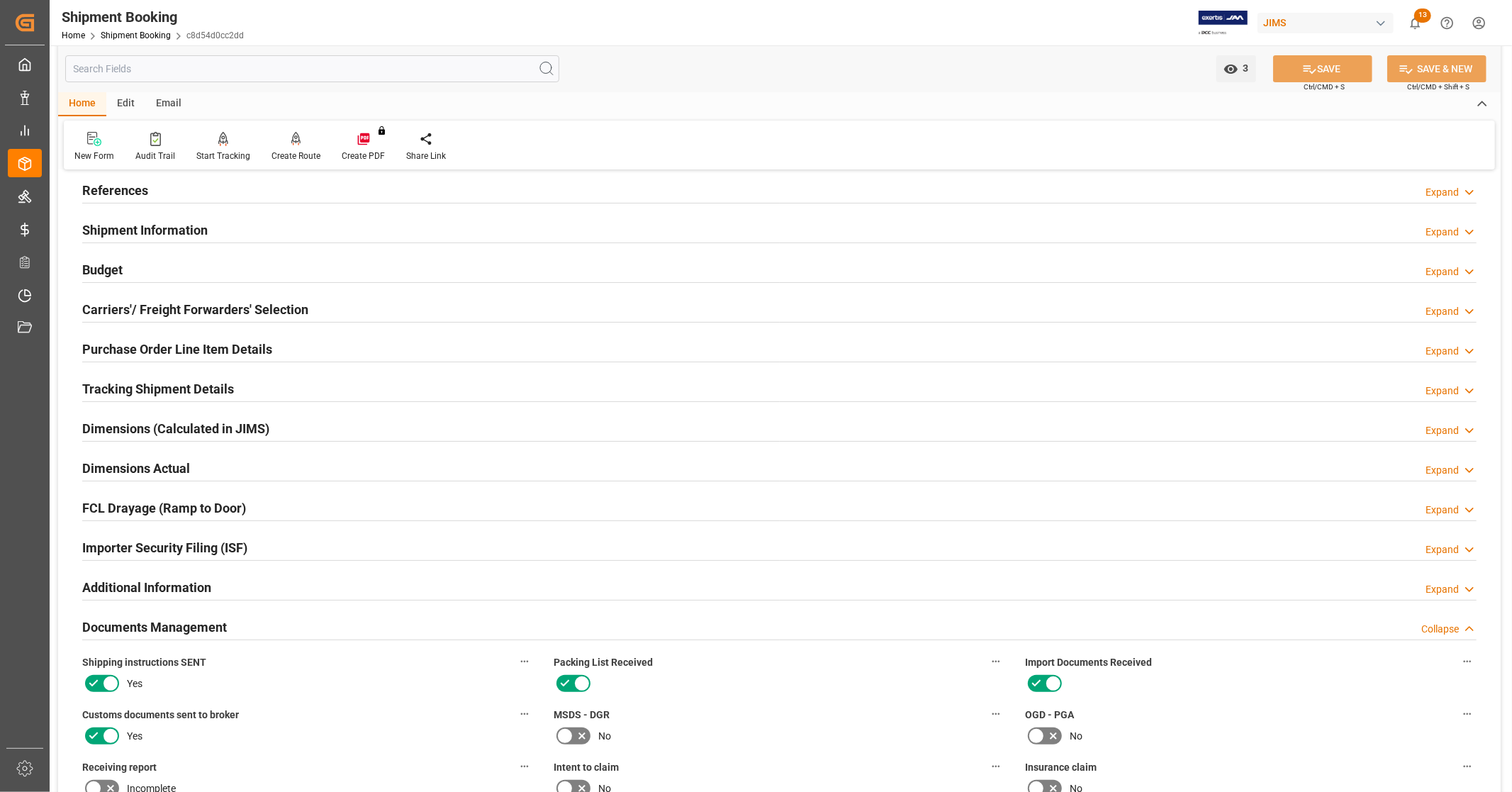
scroll to position [0, 0]
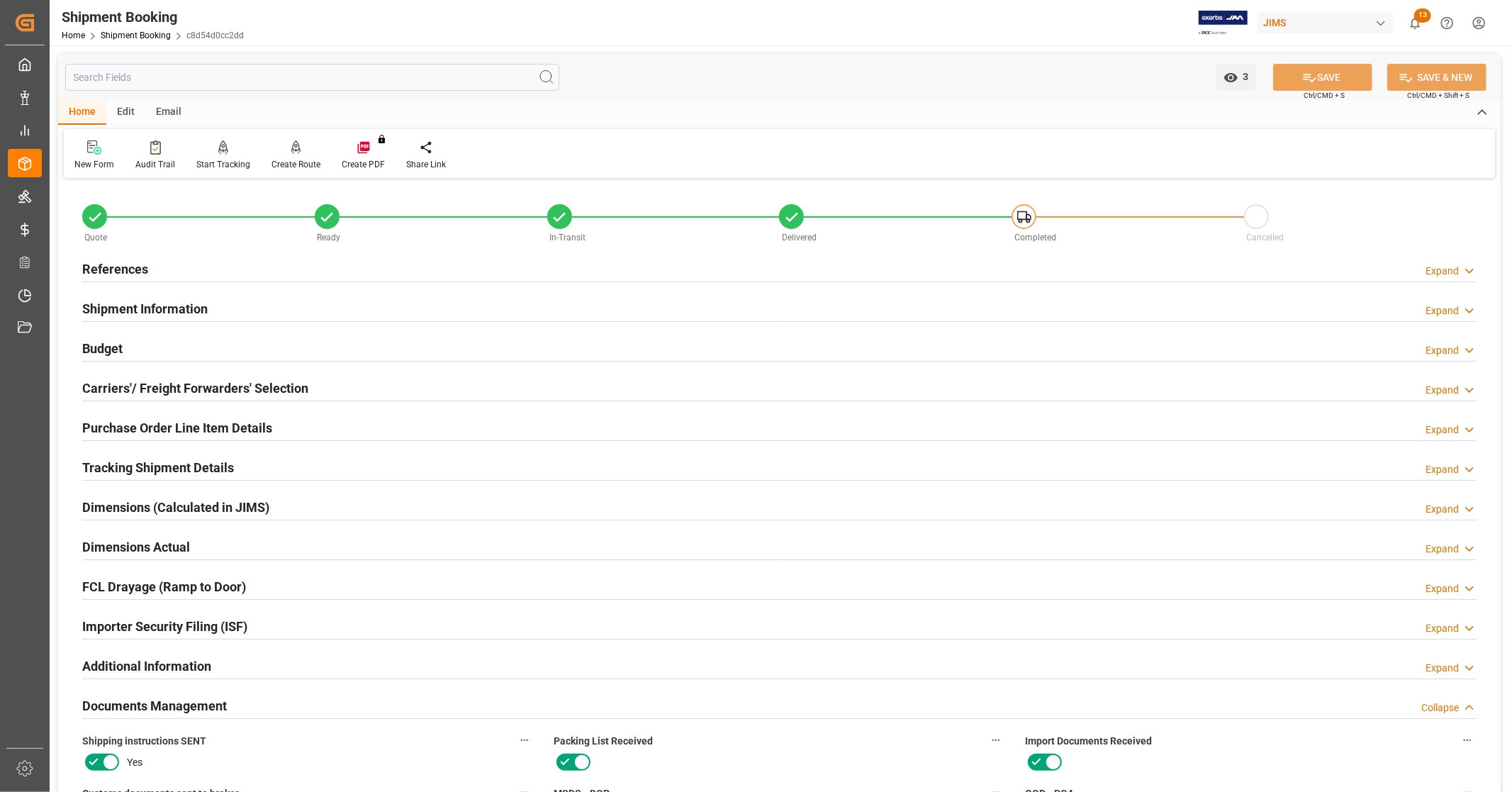
click at [214, 263] on div "References Expand" at bounding box center [779, 268] width 1395 height 27
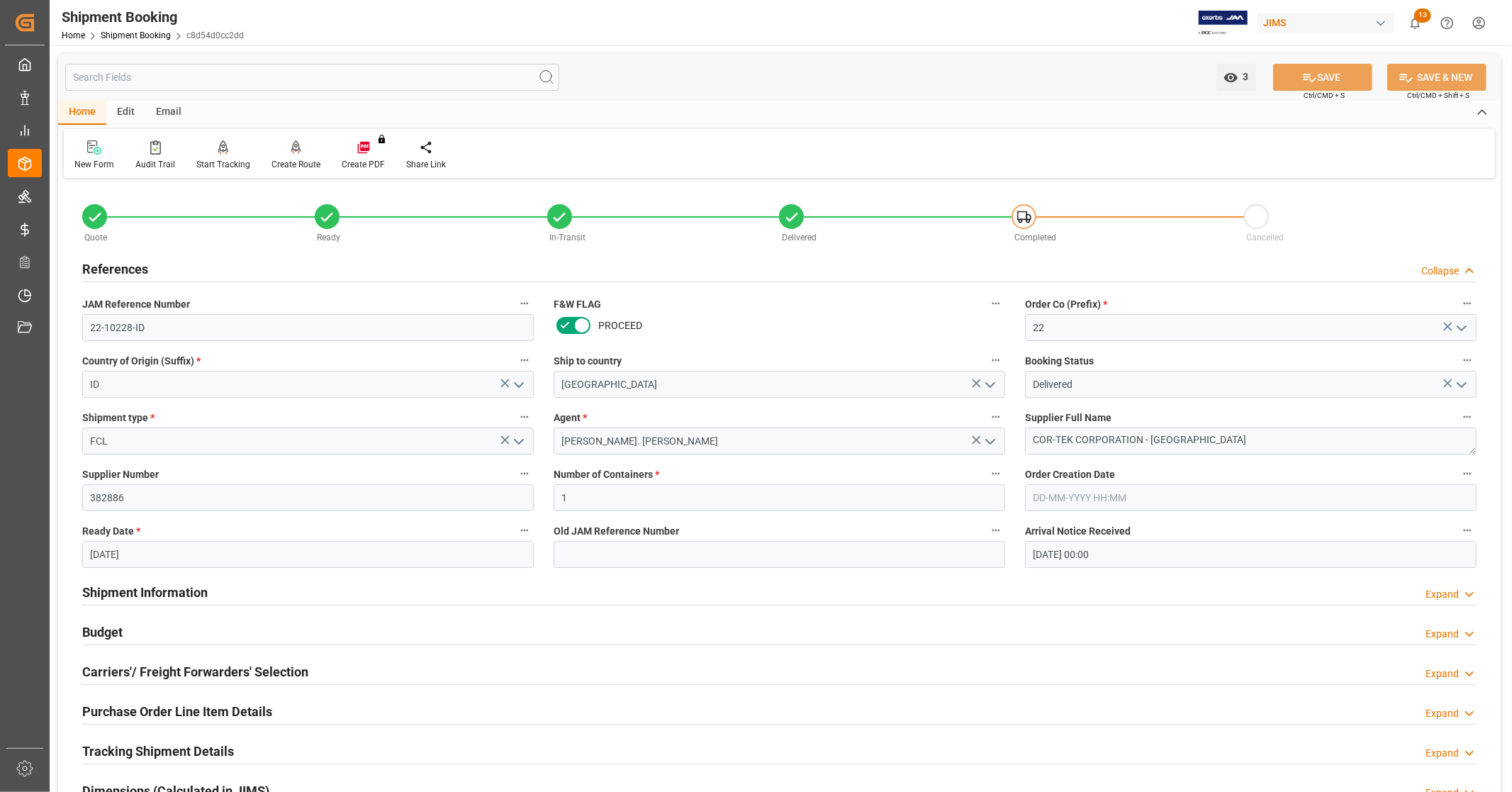
click at [214, 263] on div "References Collapse" at bounding box center [779, 268] width 1395 height 27
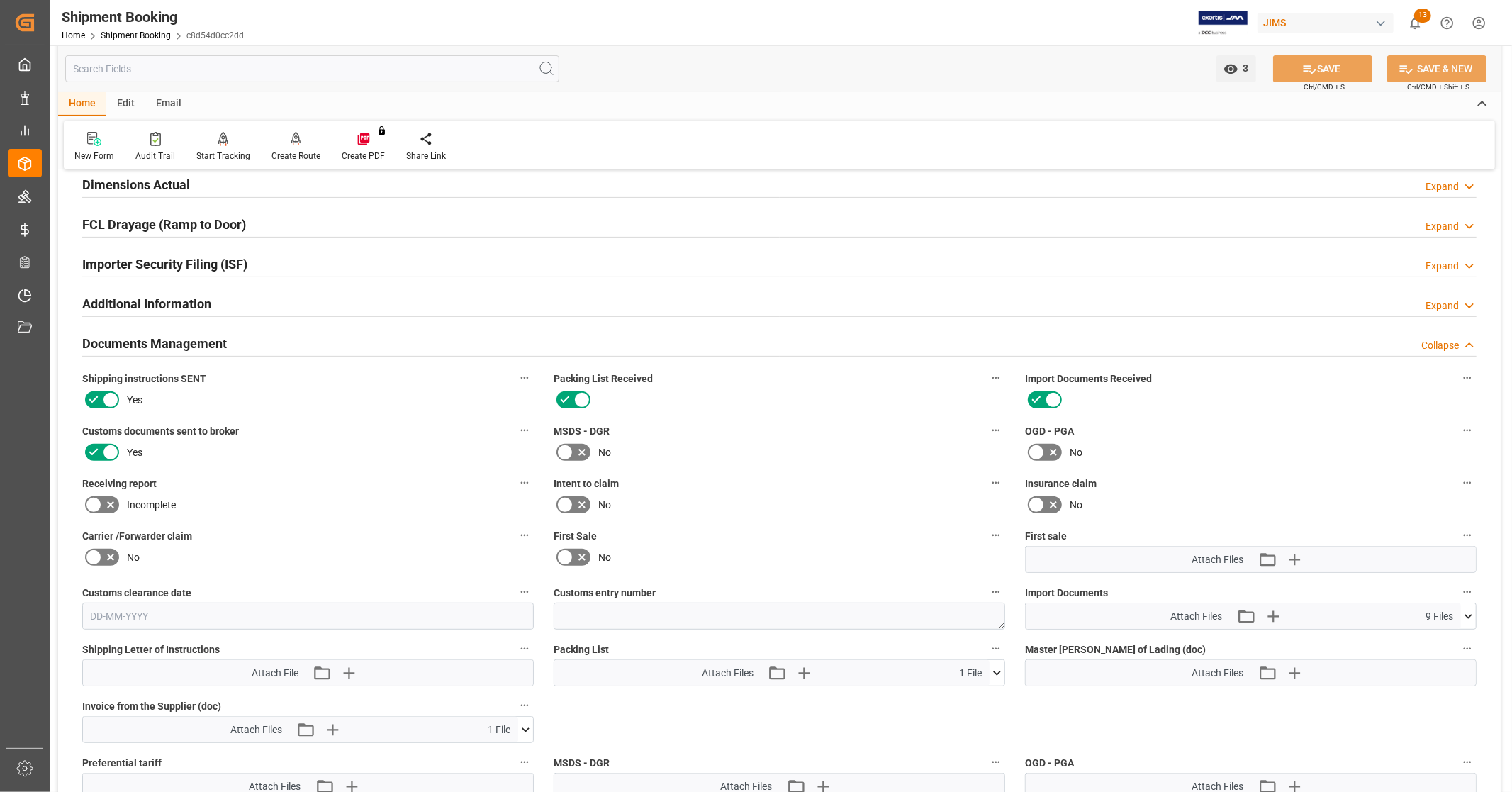
scroll to position [472, 0]
